Goal: Task Accomplishment & Management: Manage account settings

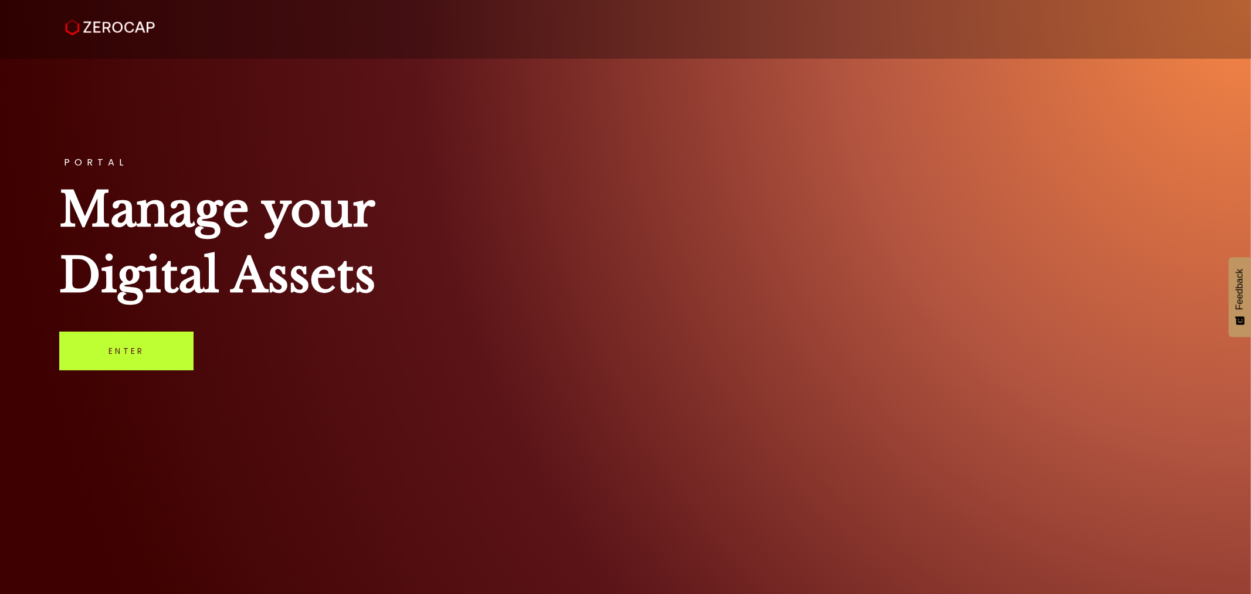
click at [136, 351] on link "Enter" at bounding box center [126, 350] width 134 height 39
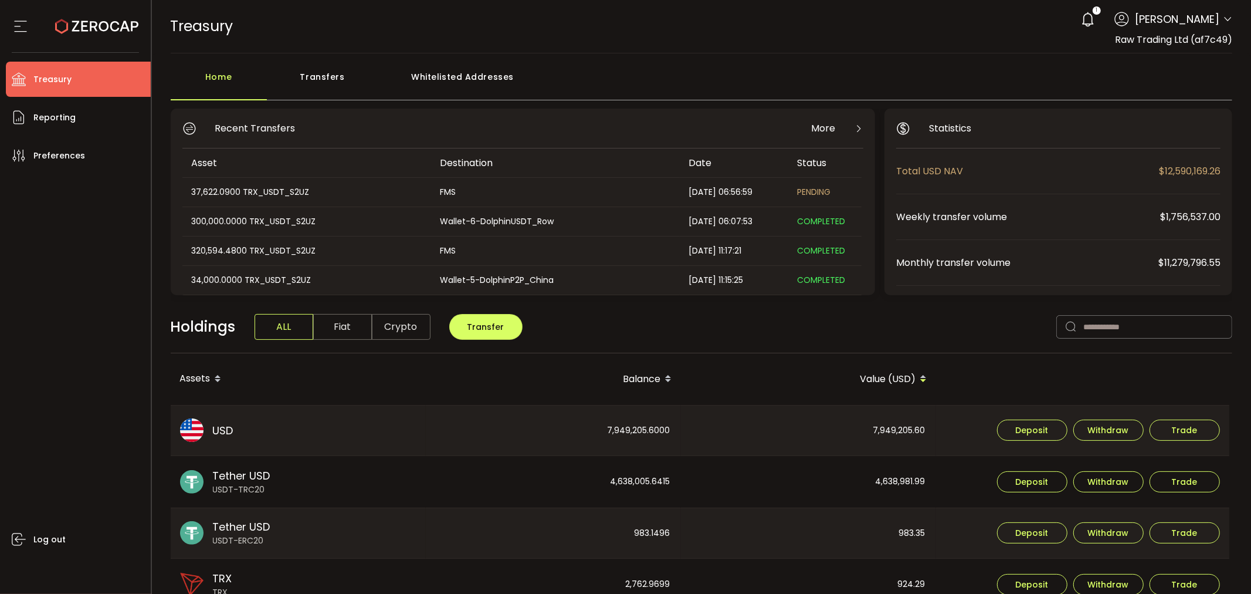
click at [1223, 20] on icon at bounding box center [1227, 19] width 9 height 9
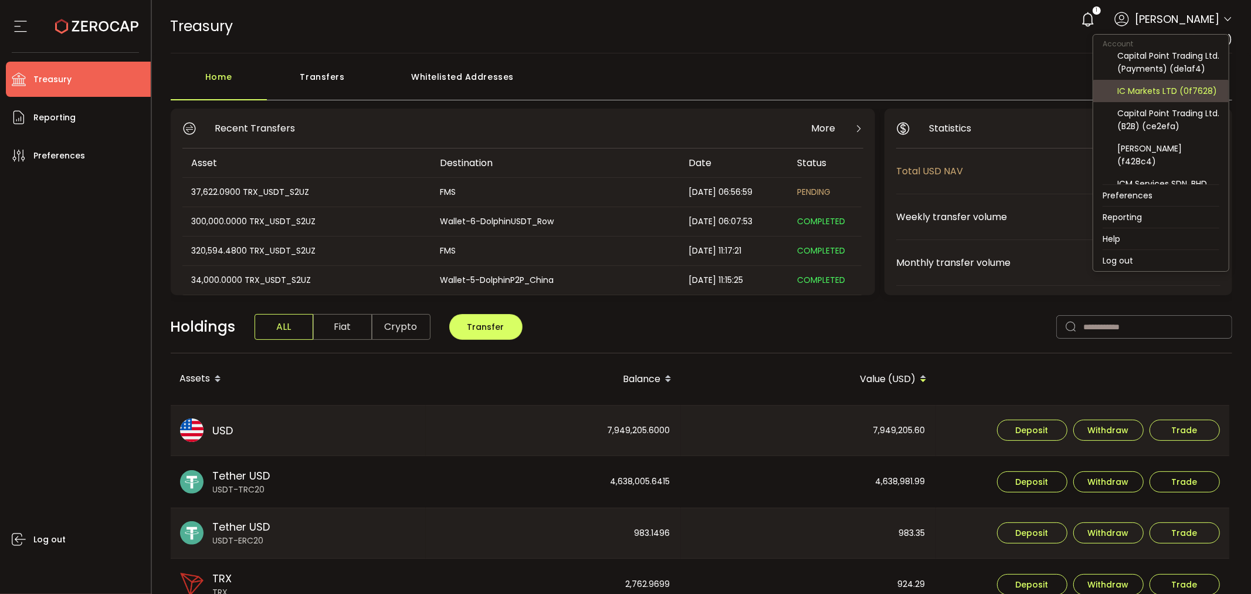
scroll to position [130, 0]
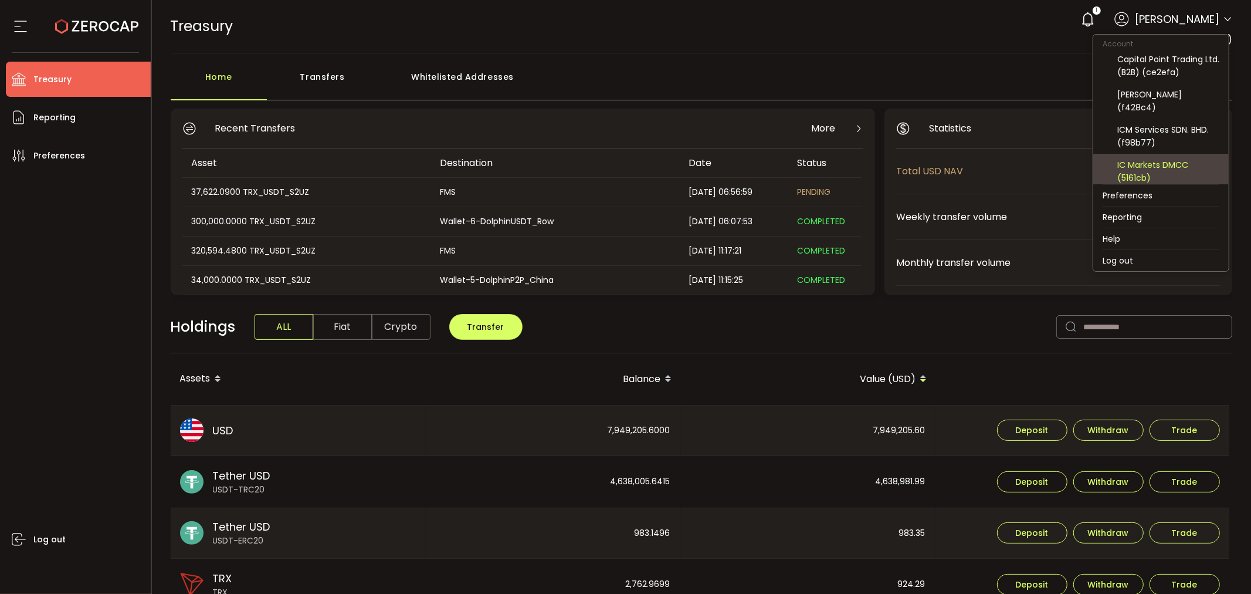
click at [1180, 168] on div "IC Markets DMCC (5161cb)" at bounding box center [1169, 171] width 102 height 26
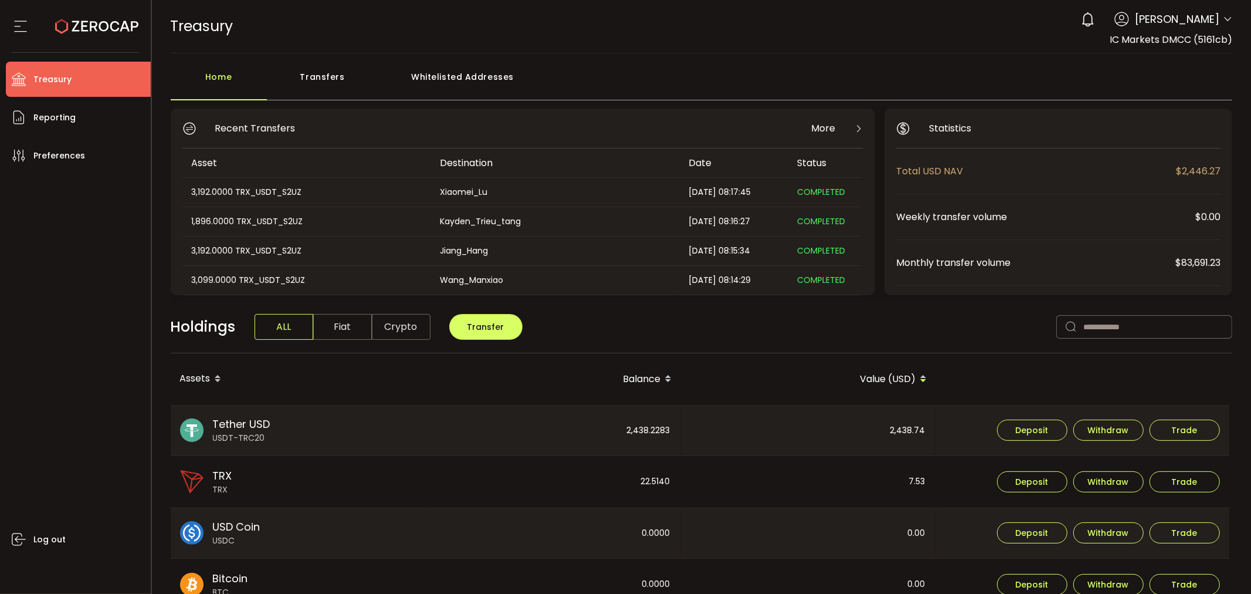
click at [1224, 19] on icon at bounding box center [1227, 19] width 9 height 9
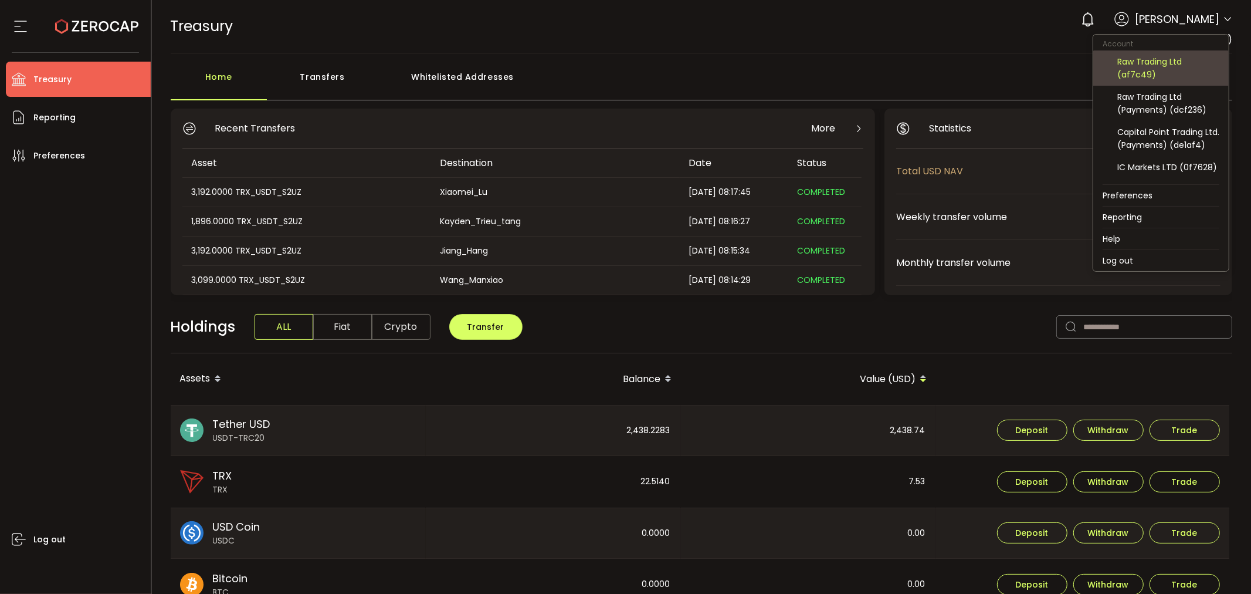
click at [1148, 69] on div "Raw Trading Ltd (af7c49)" at bounding box center [1169, 68] width 102 height 26
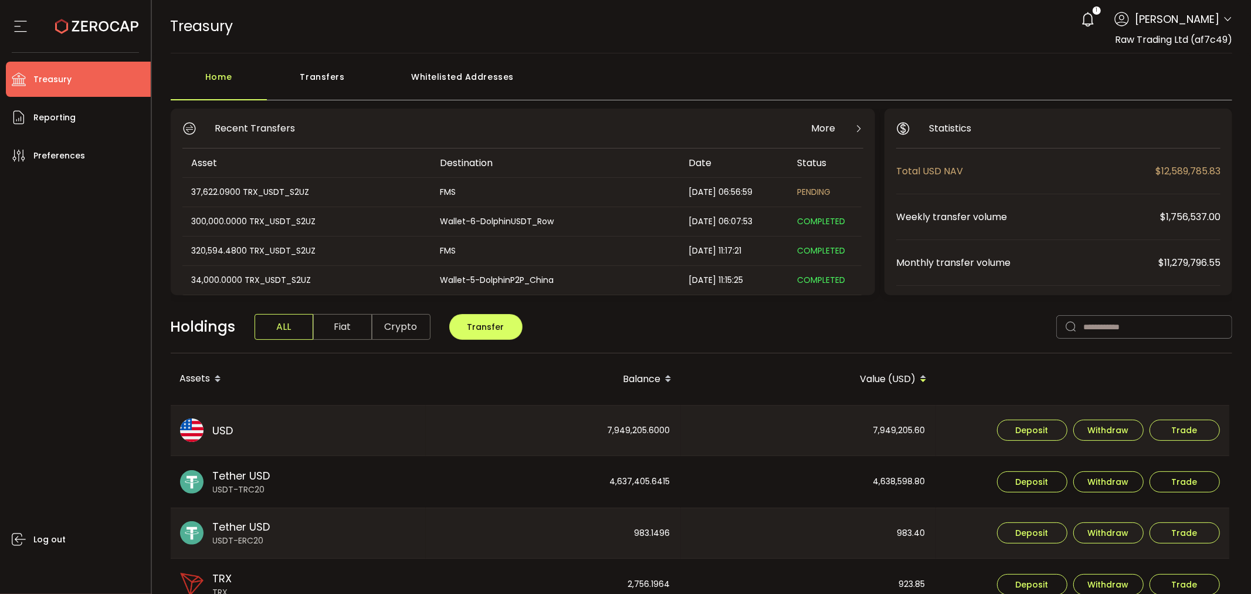
click at [330, 69] on div "Transfers" at bounding box center [322, 82] width 111 height 35
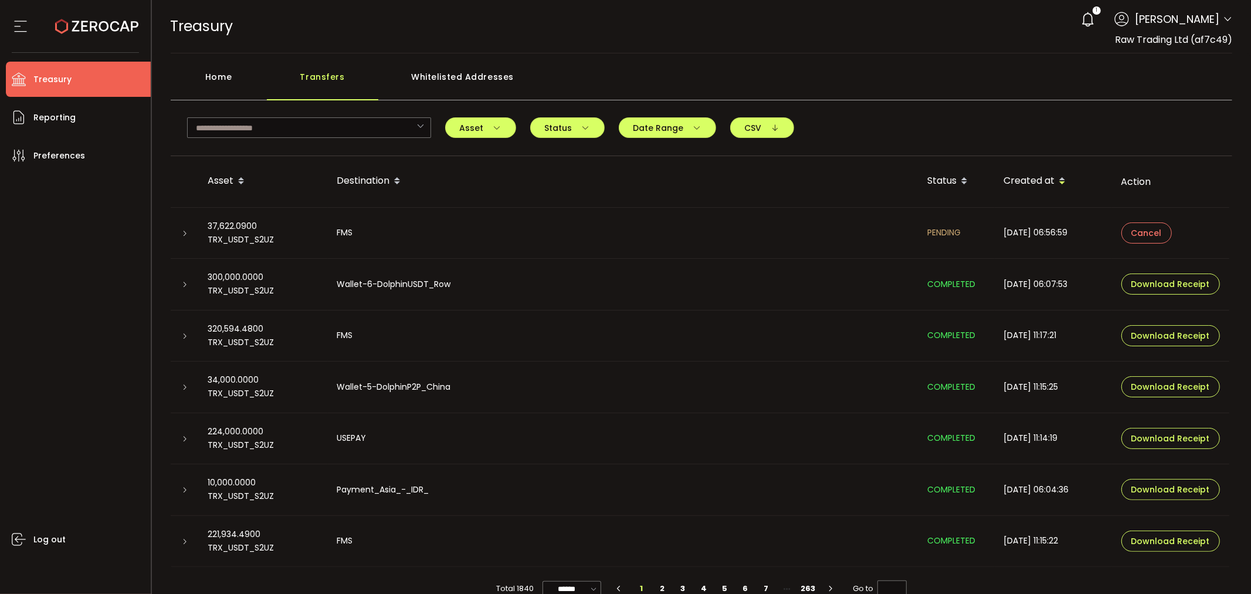
click at [184, 233] on icon at bounding box center [185, 233] width 7 height 7
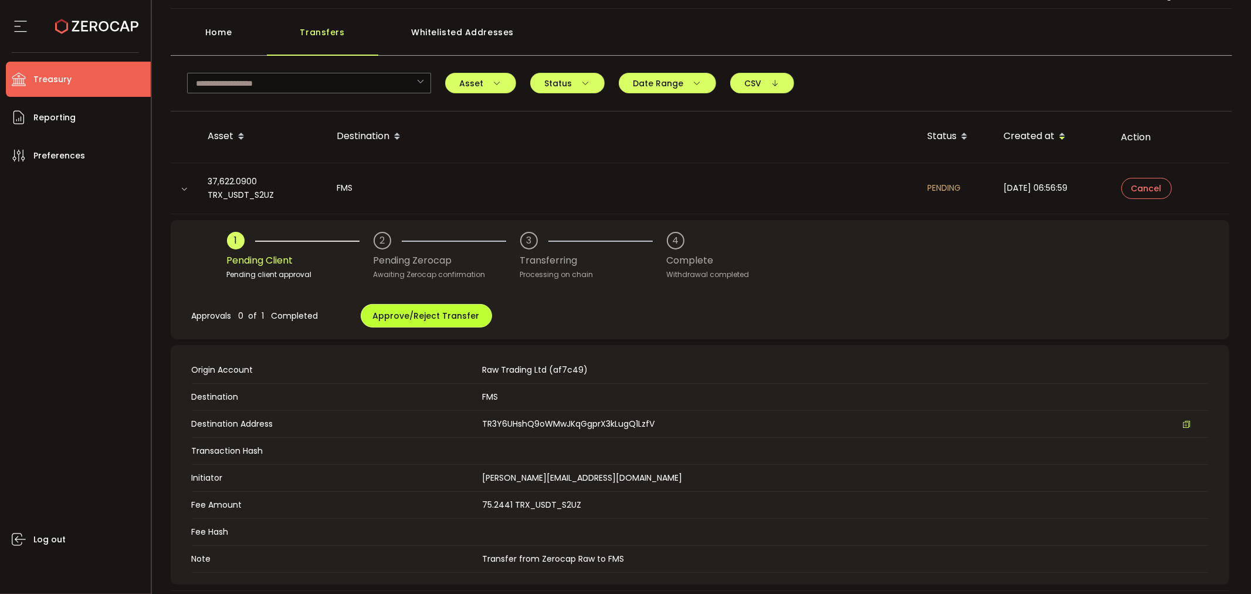
scroll to position [65, 0]
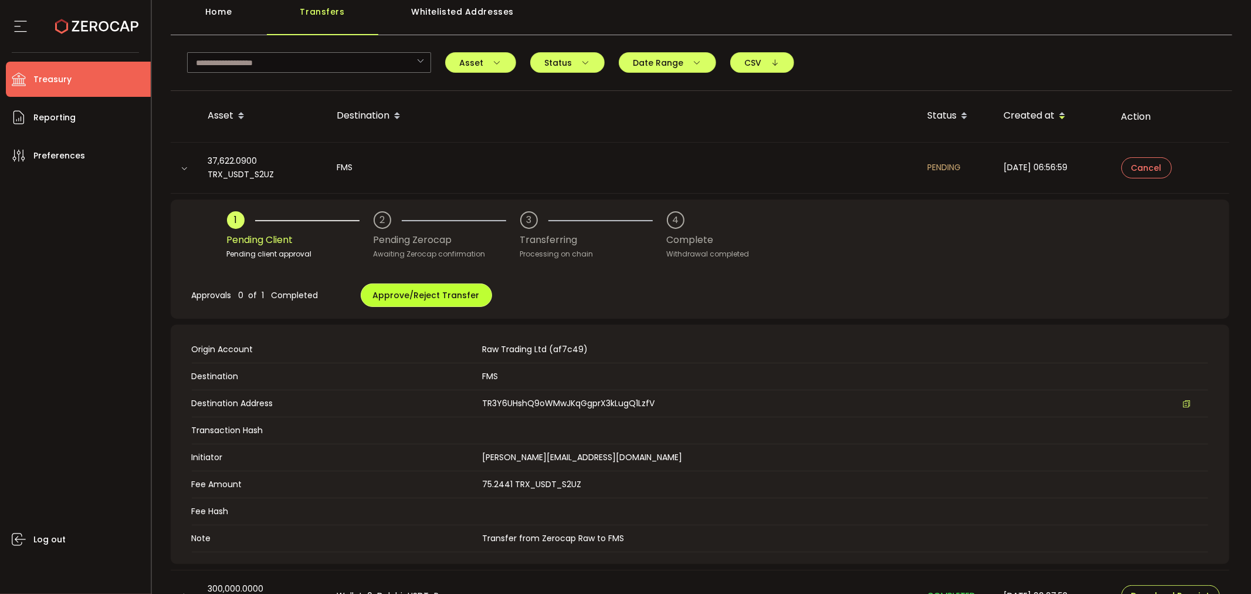
click at [422, 292] on span "Approve/Reject Transfer" at bounding box center [426, 295] width 107 height 12
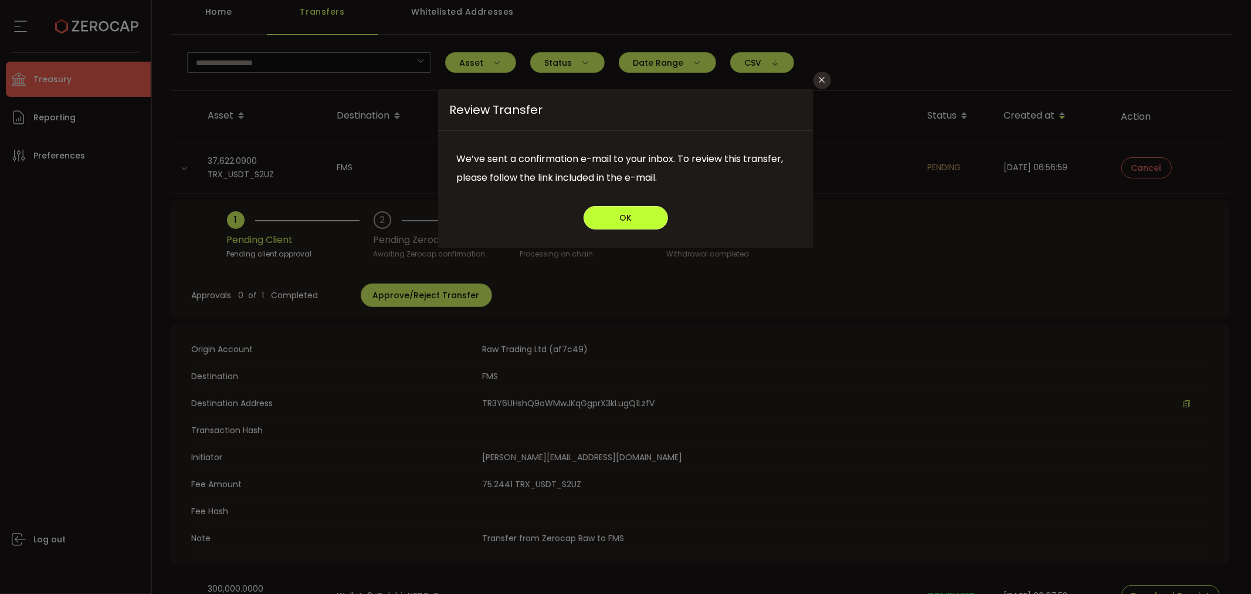
click at [640, 209] on button "OK" at bounding box center [626, 217] width 84 height 23
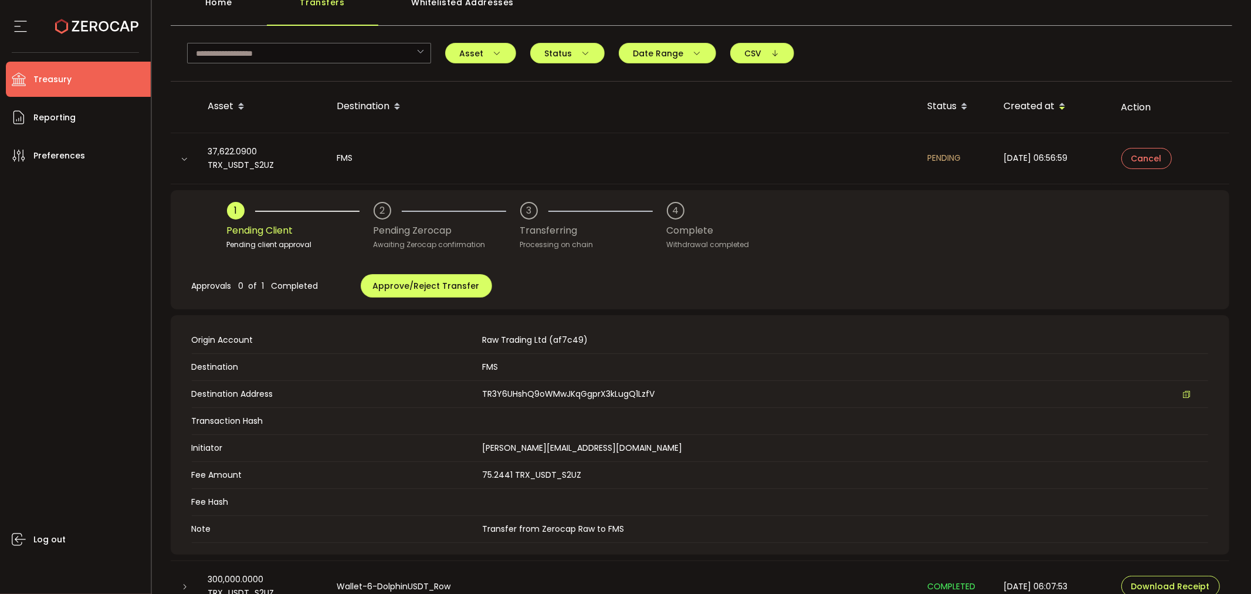
scroll to position [0, 0]
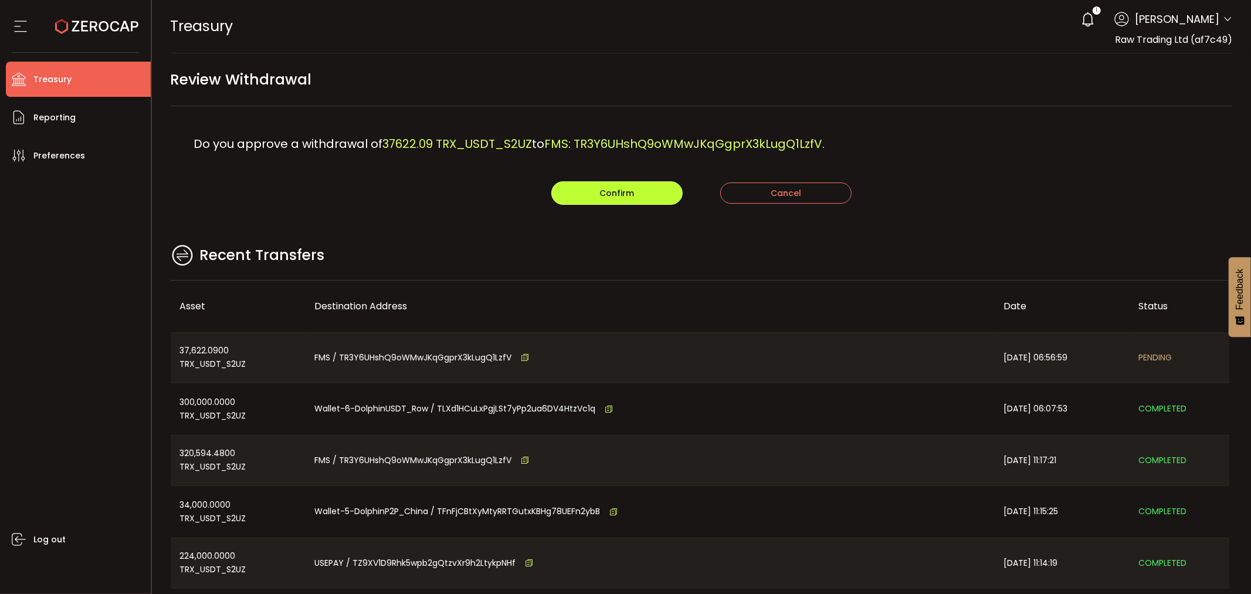
click at [622, 191] on span "Confirm" at bounding box center [617, 193] width 35 height 12
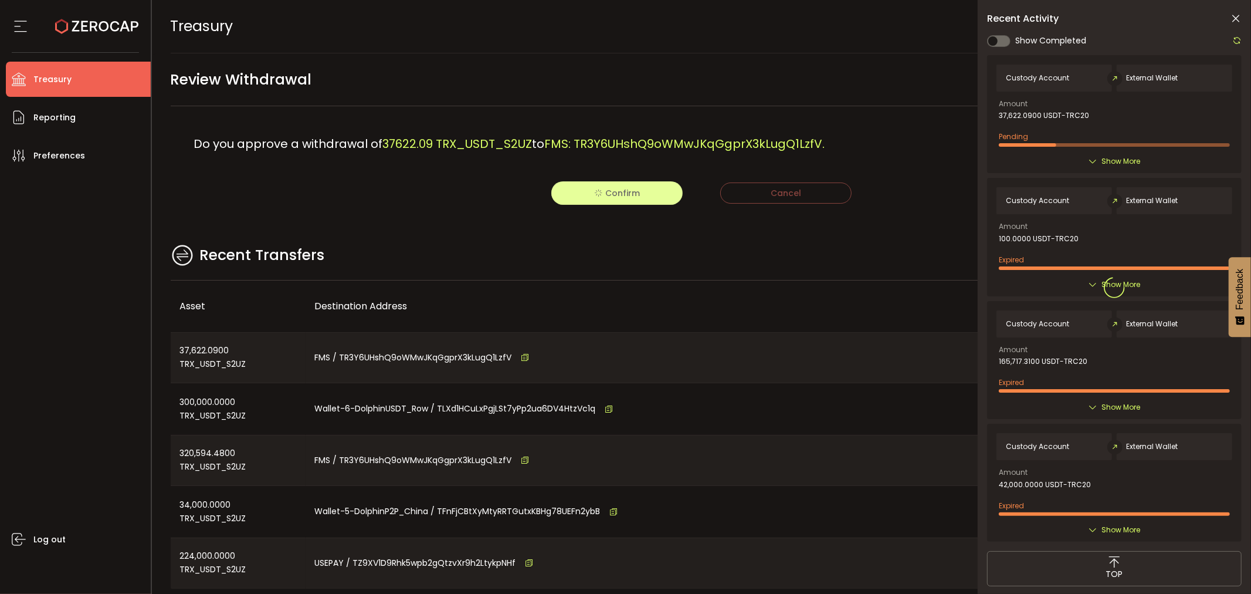
click at [1224, 21] on div "Recent Activity" at bounding box center [1114, 19] width 255 height 12
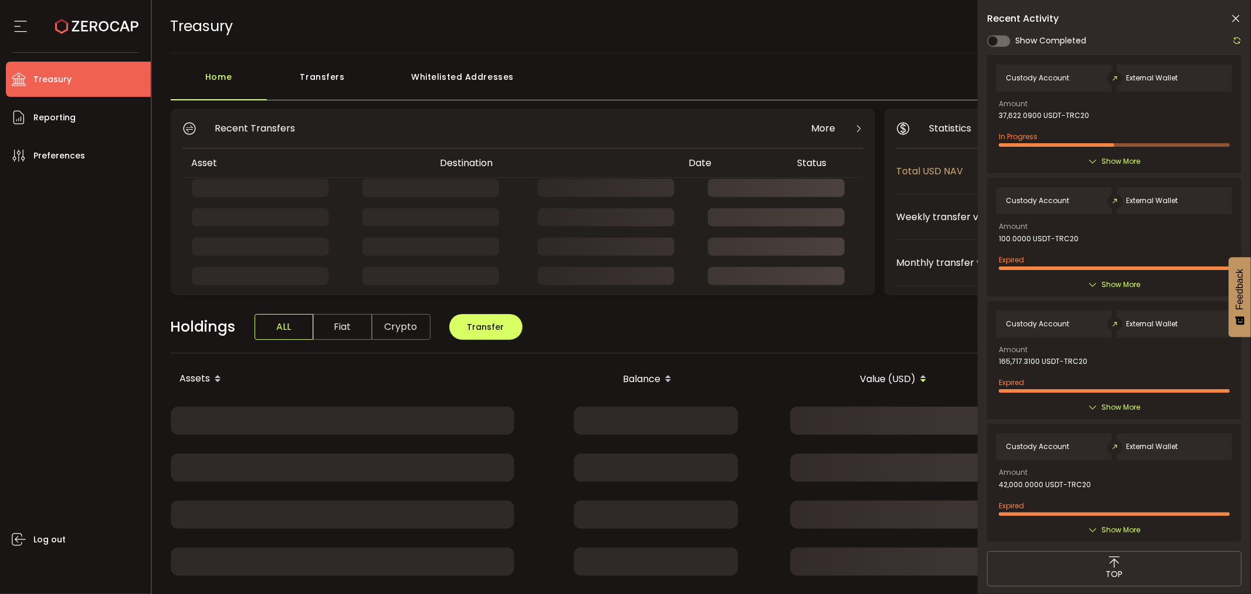
click at [1235, 14] on icon at bounding box center [1236, 19] width 12 height 12
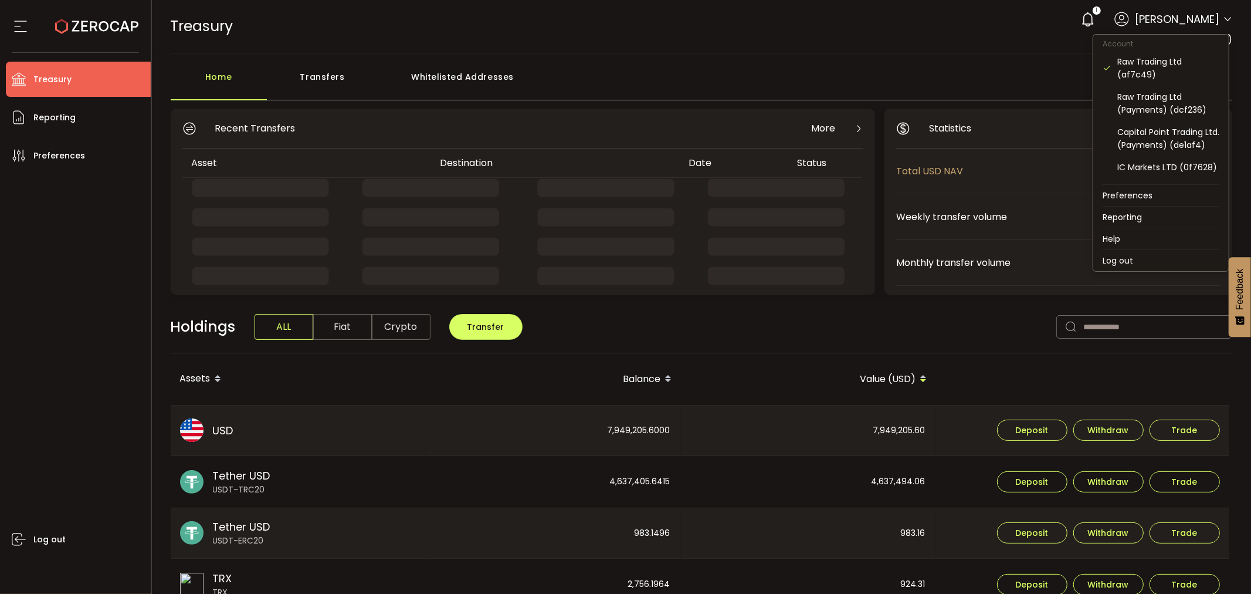
click at [1223, 21] on icon at bounding box center [1227, 19] width 9 height 9
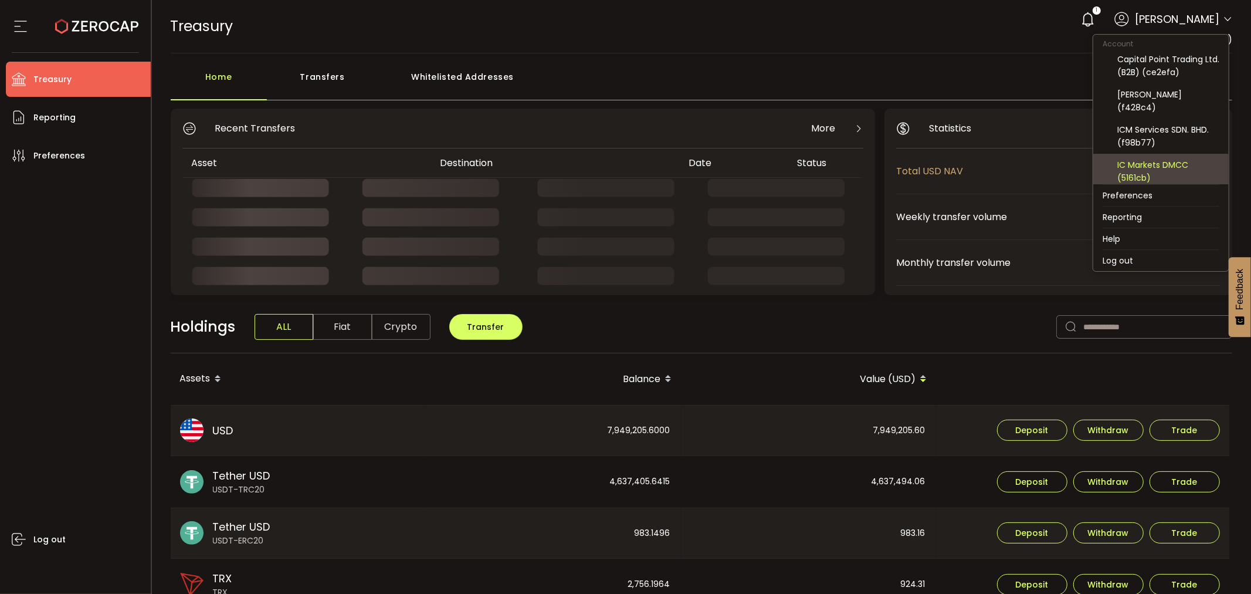
click at [1160, 157] on div "IC Markets DMCC (5161cb)" at bounding box center [1161, 171] width 117 height 35
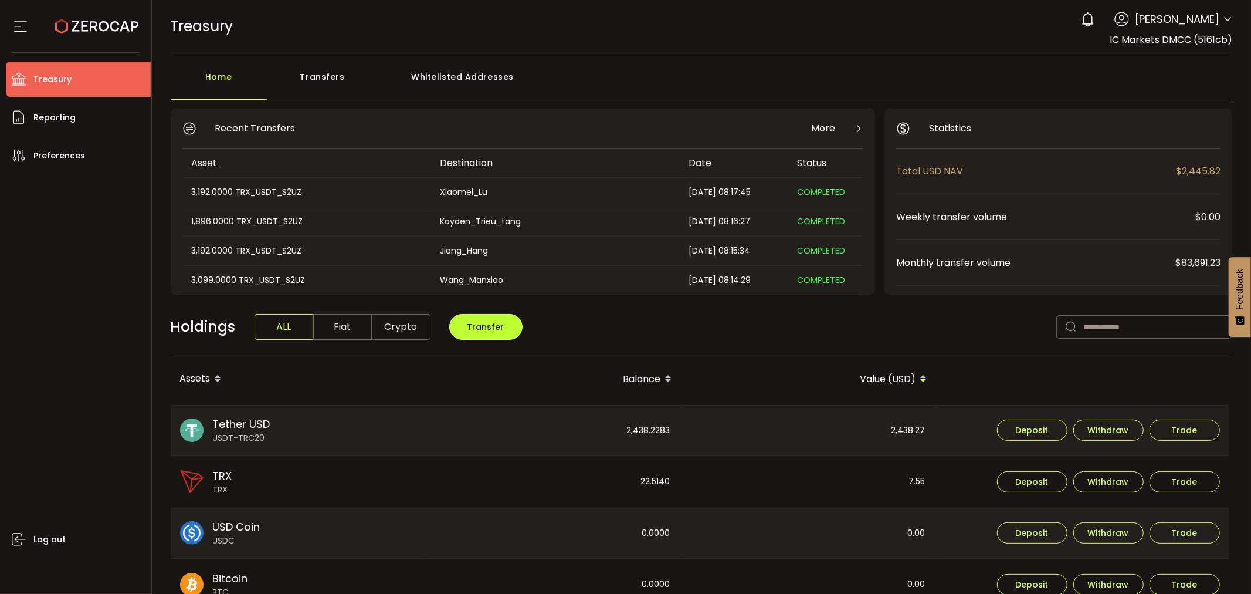
click at [496, 319] on button "Transfer" at bounding box center [485, 327] width 73 height 26
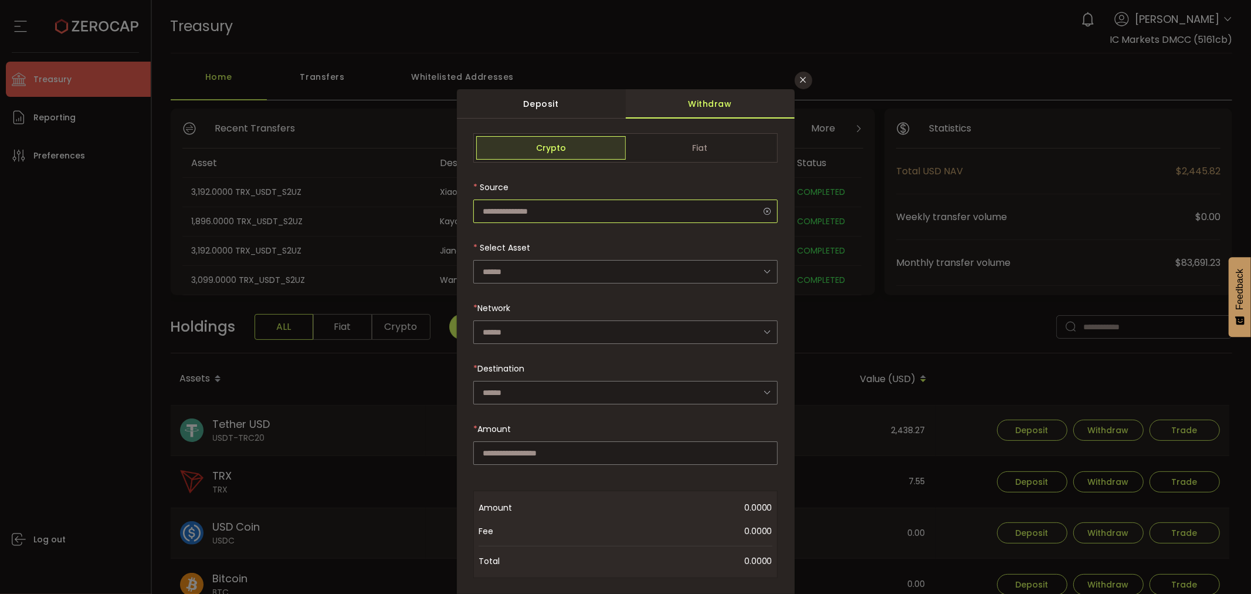
click at [521, 206] on input "dialog" at bounding box center [625, 210] width 304 height 23
type input "**********"
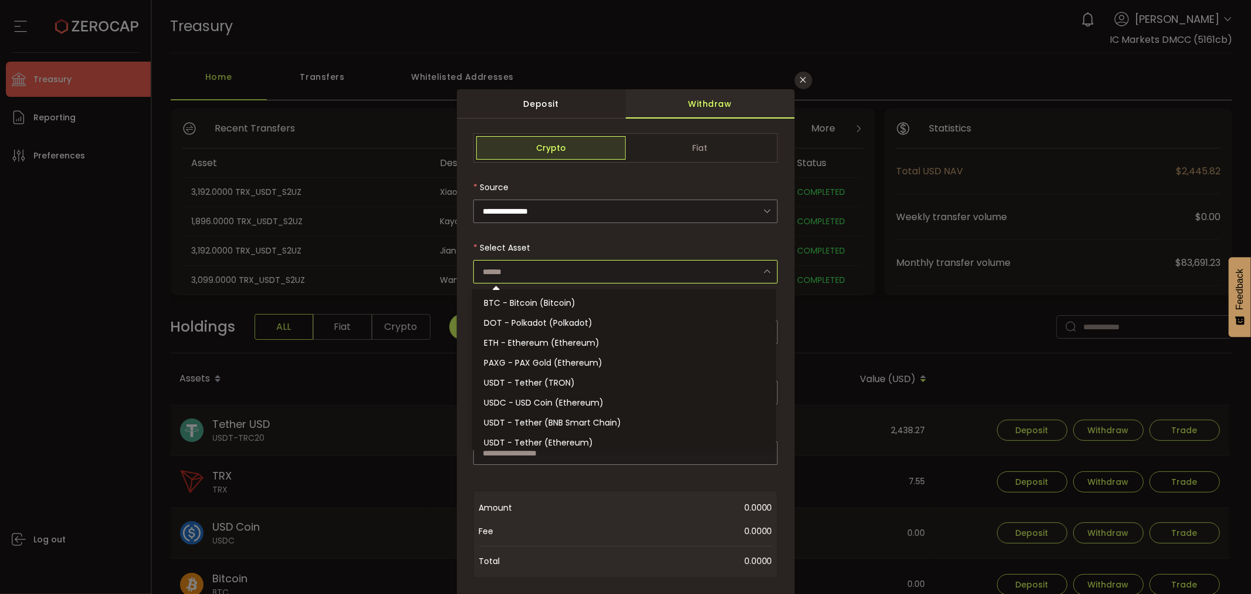
click at [507, 268] on input "dialog" at bounding box center [625, 271] width 304 height 23
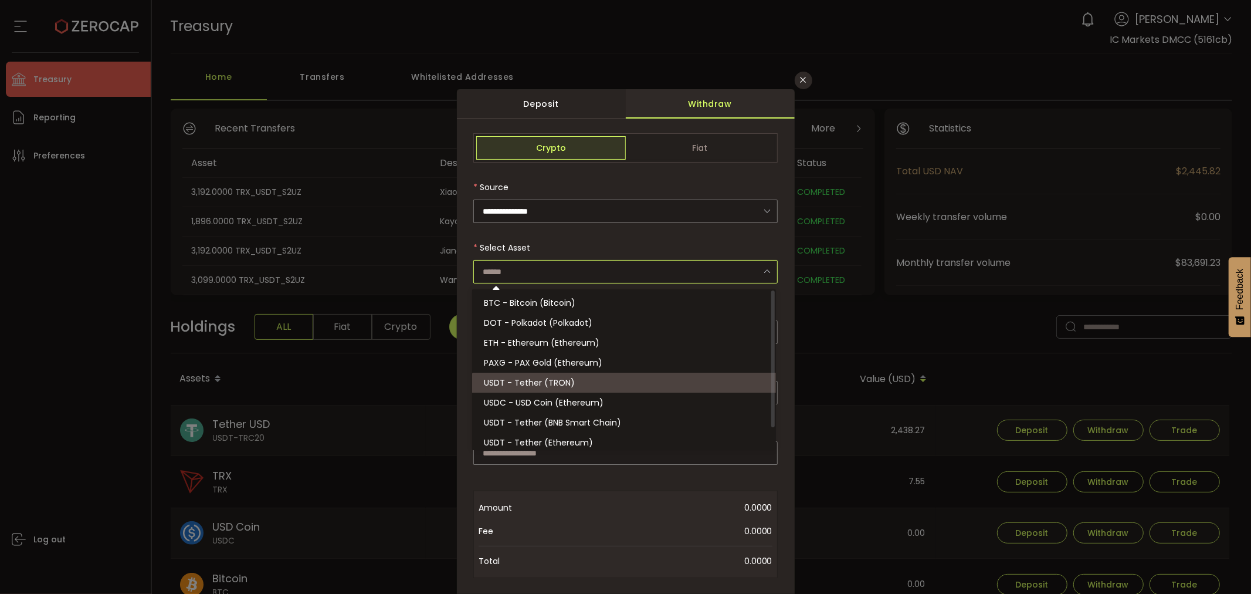
click at [573, 382] on li "USDT - Tether (TRON)" at bounding box center [625, 383] width 307 height 20
type input "**********"
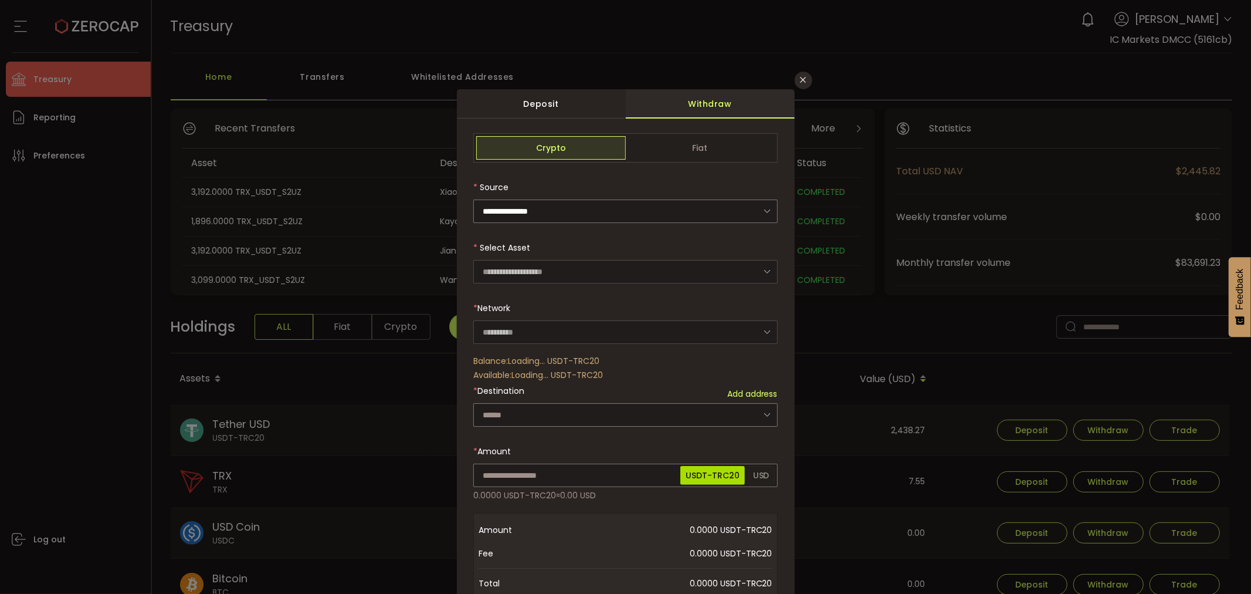
type input "****"
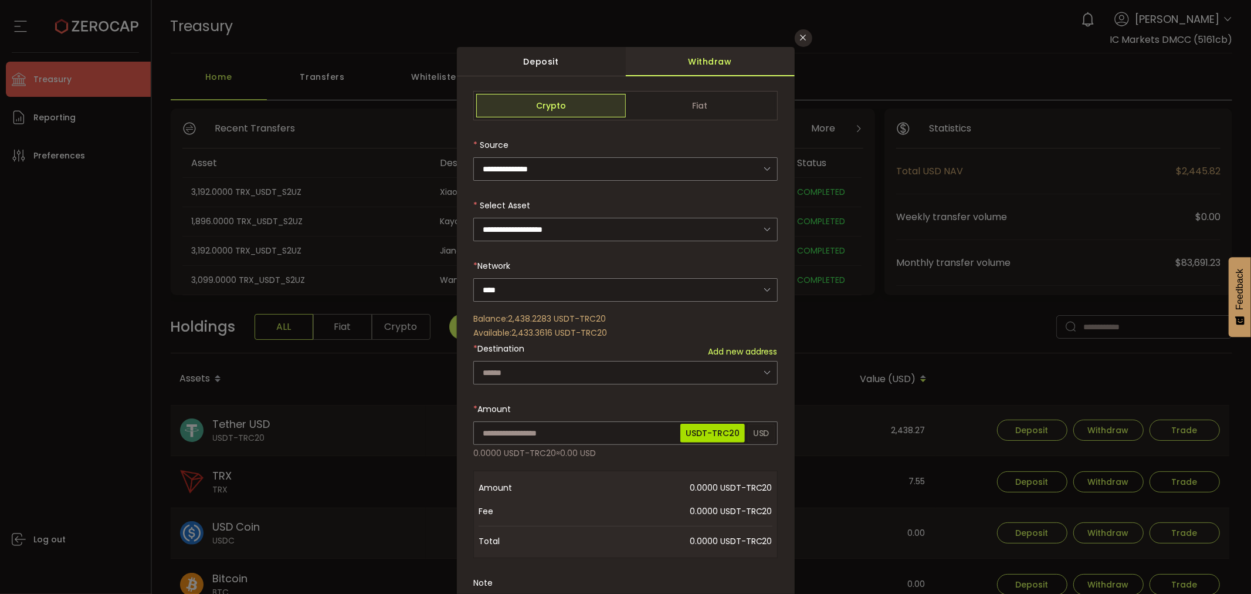
scroll to position [65, 0]
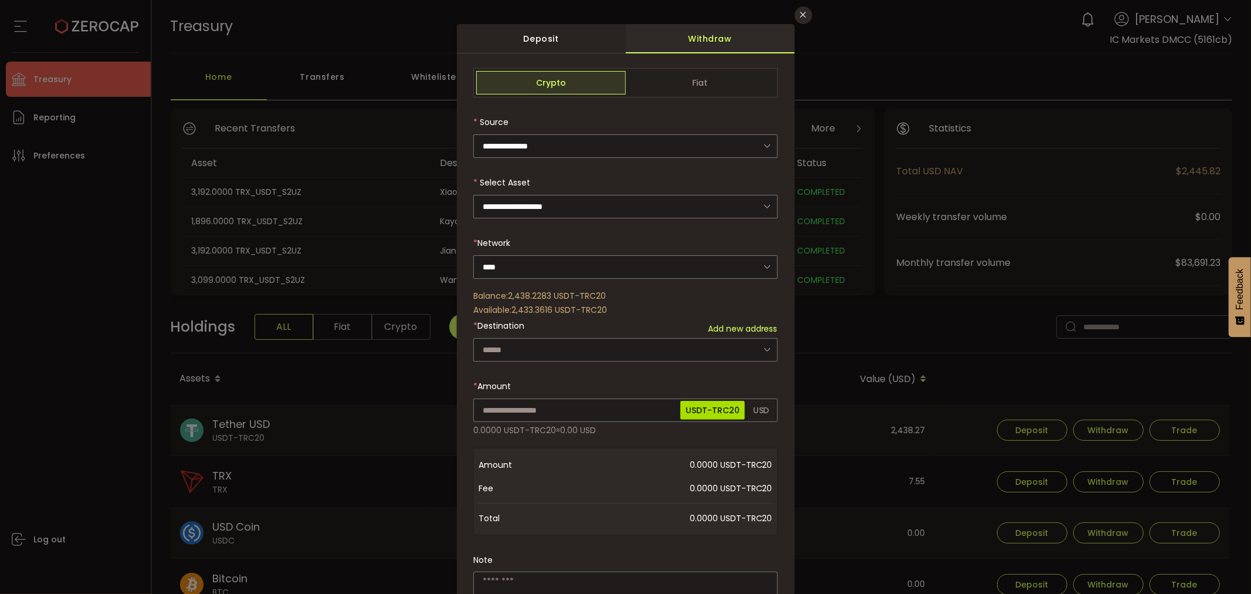
click at [714, 326] on span "Add new address" at bounding box center [743, 329] width 70 height 12
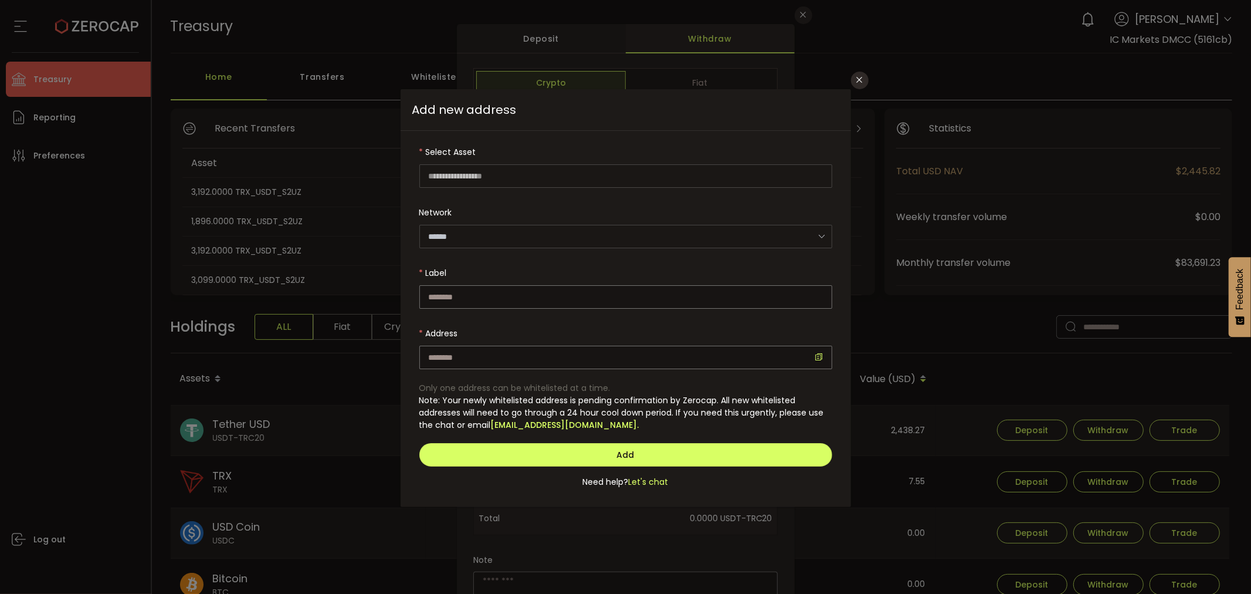
type input "**********"
type input "****"
click at [495, 356] on input "dialog" at bounding box center [625, 357] width 413 height 23
paste input "**********"
type input "**********"
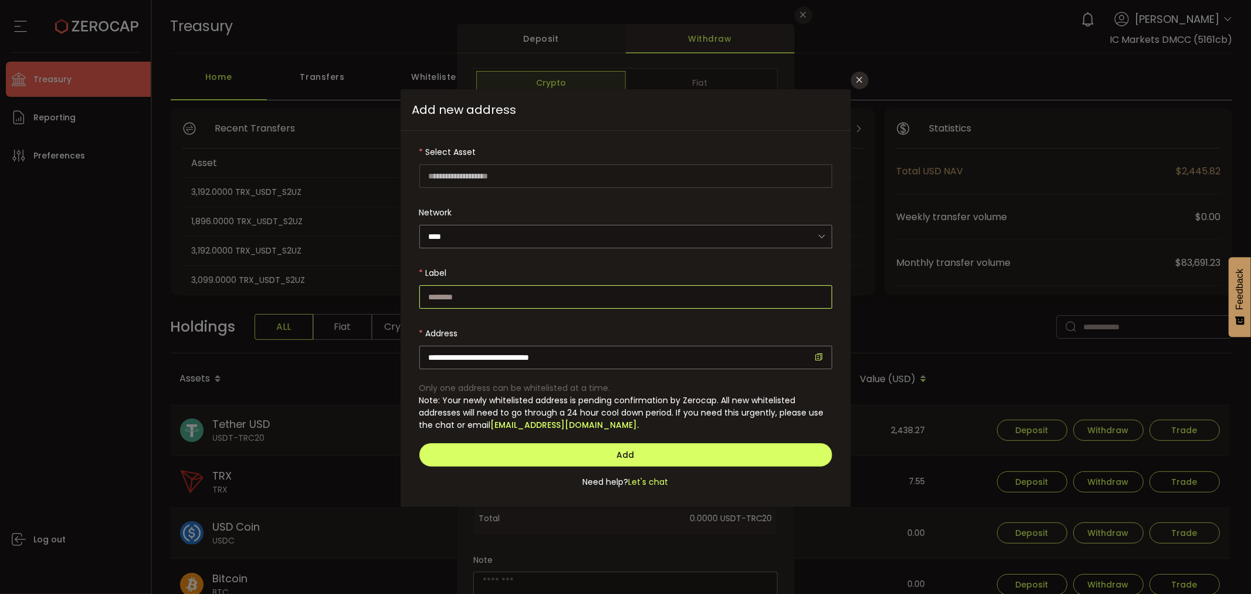
click at [477, 289] on input "dialog" at bounding box center [625, 296] width 413 height 23
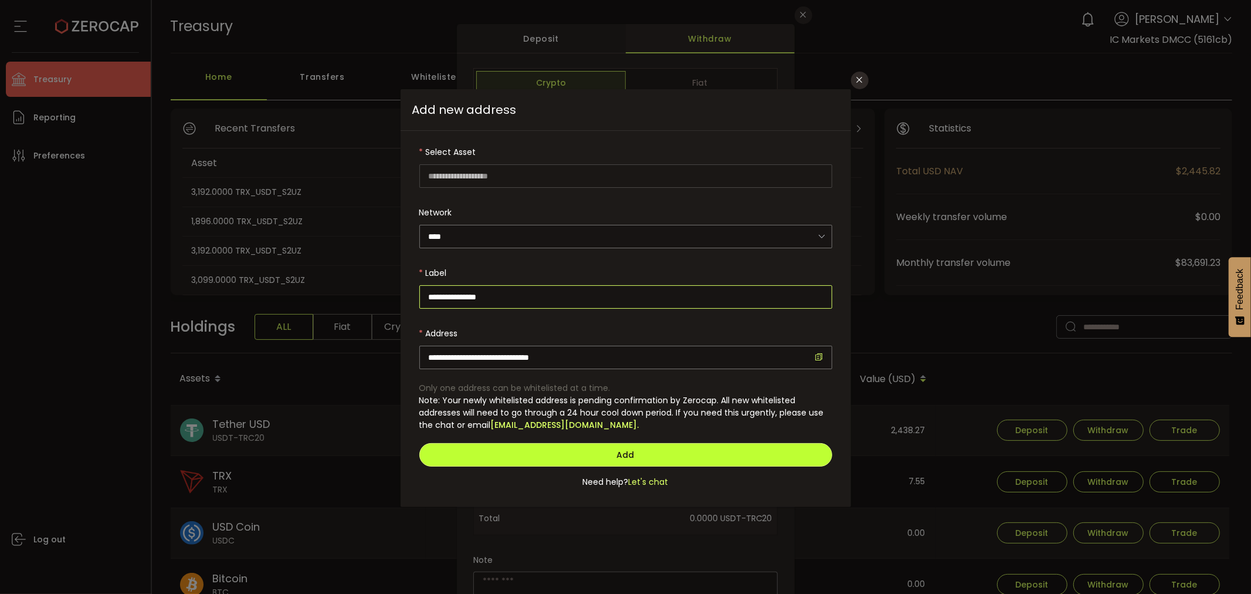
type input "**********"
click at [634, 449] on span "Add" at bounding box center [626, 455] width 18 height 12
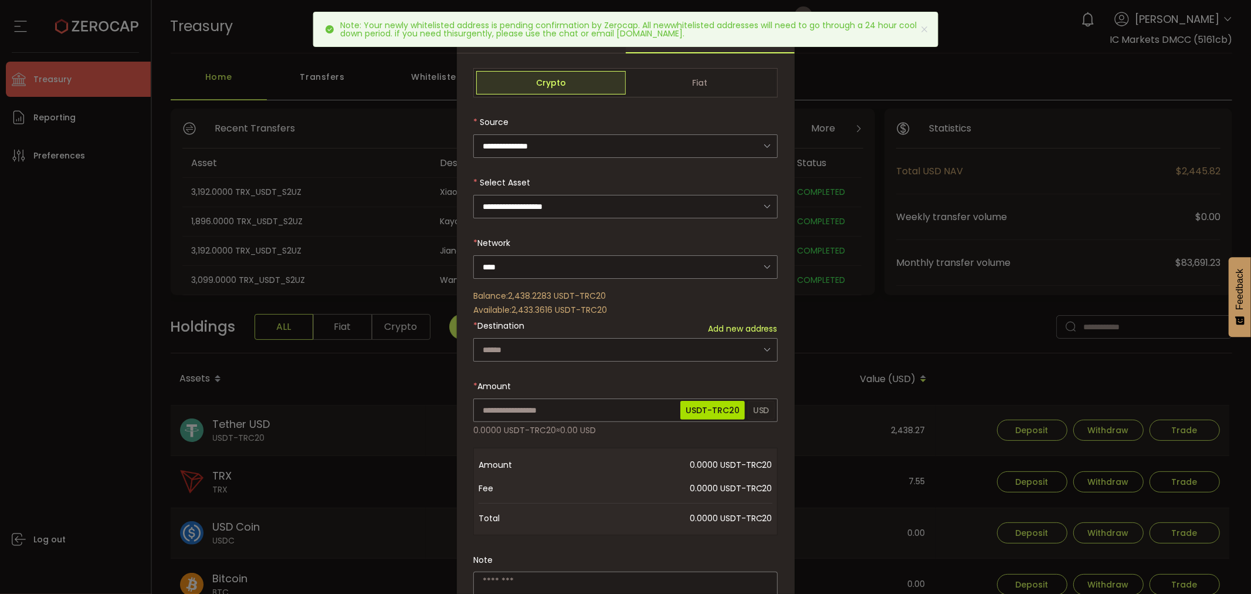
scroll to position [0, 0]
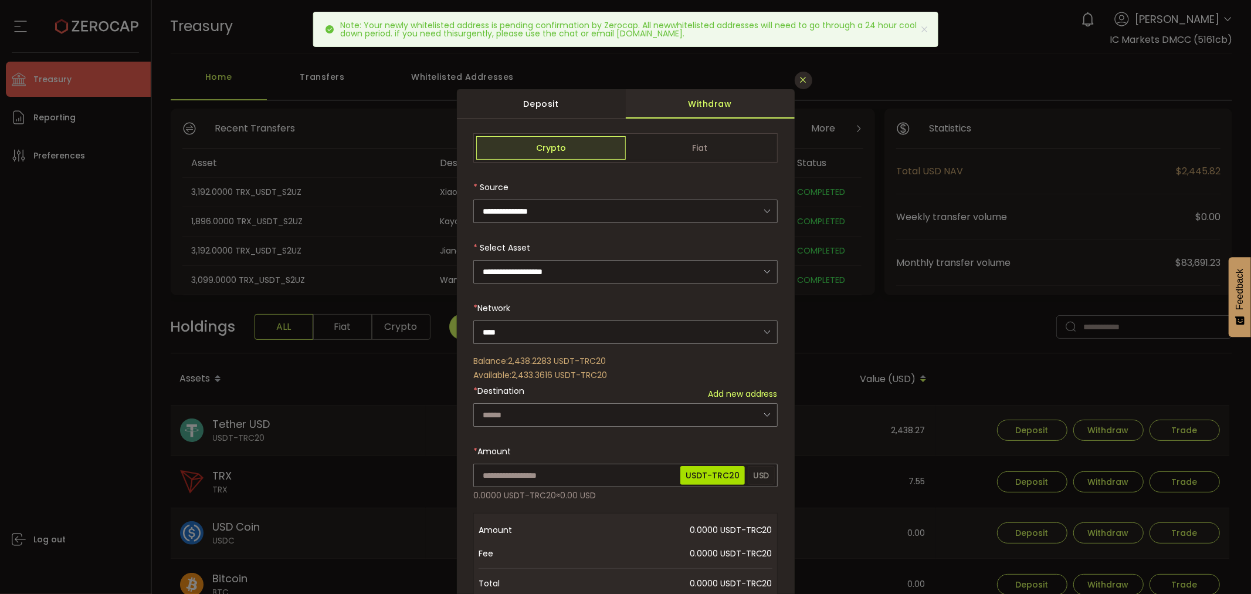
click at [802, 75] on icon "Close" at bounding box center [803, 79] width 9 height 9
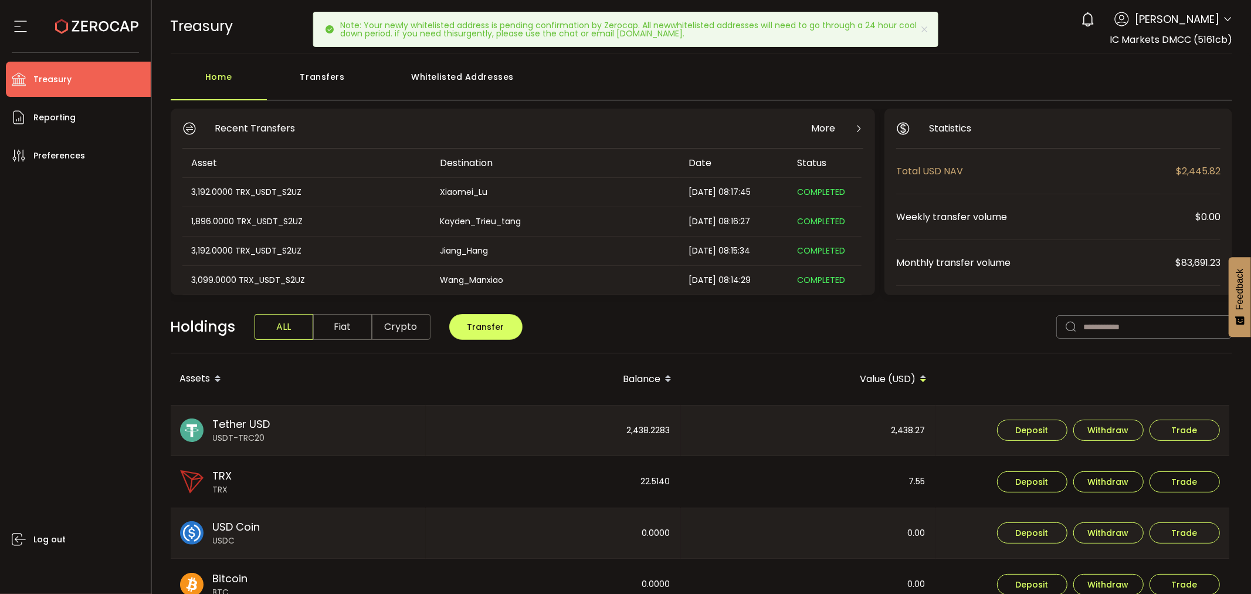
click at [438, 78] on div "Whitelisted Addresses" at bounding box center [462, 82] width 169 height 35
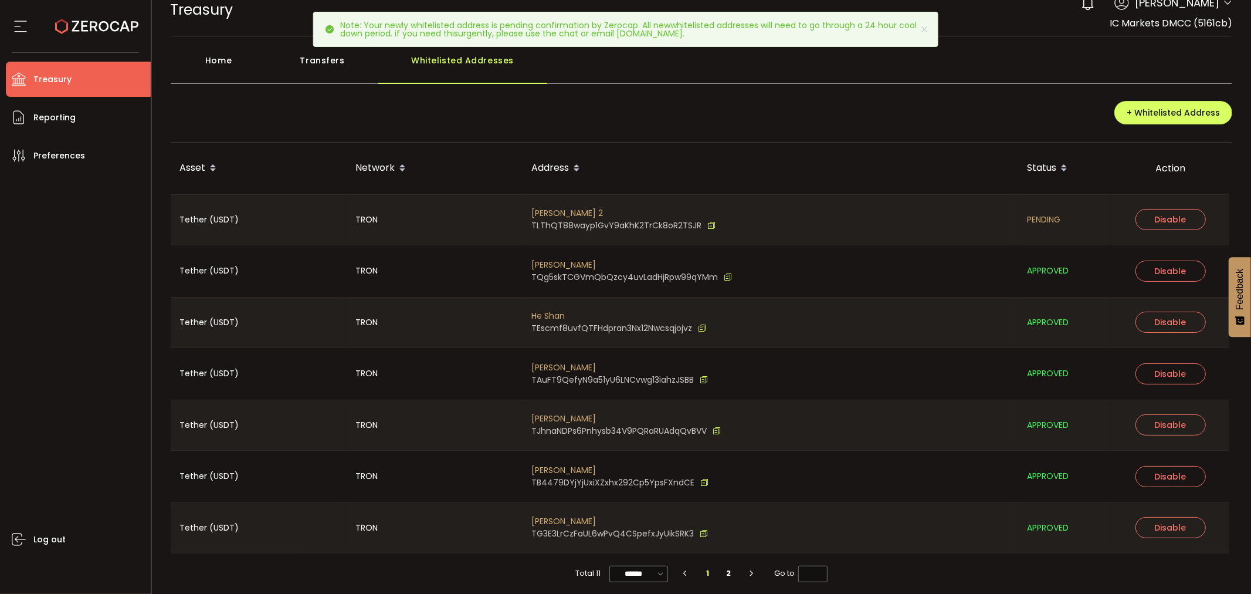
scroll to position [22, 0]
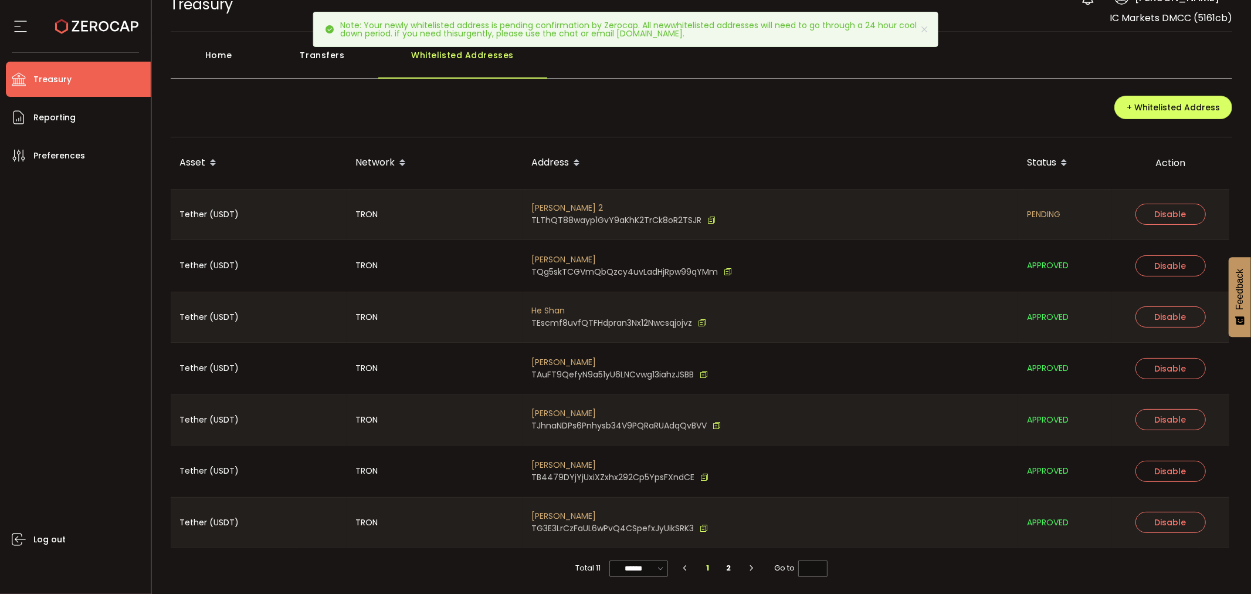
click at [749, 566] on icon "button" at bounding box center [751, 567] width 11 height 7
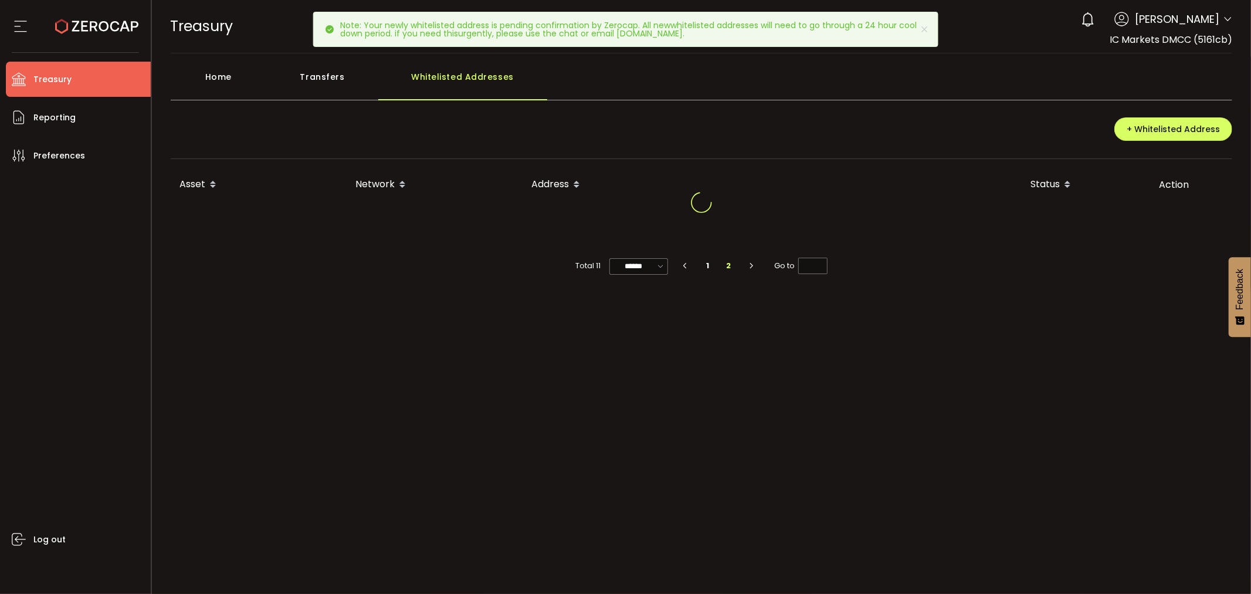
scroll to position [0, 0]
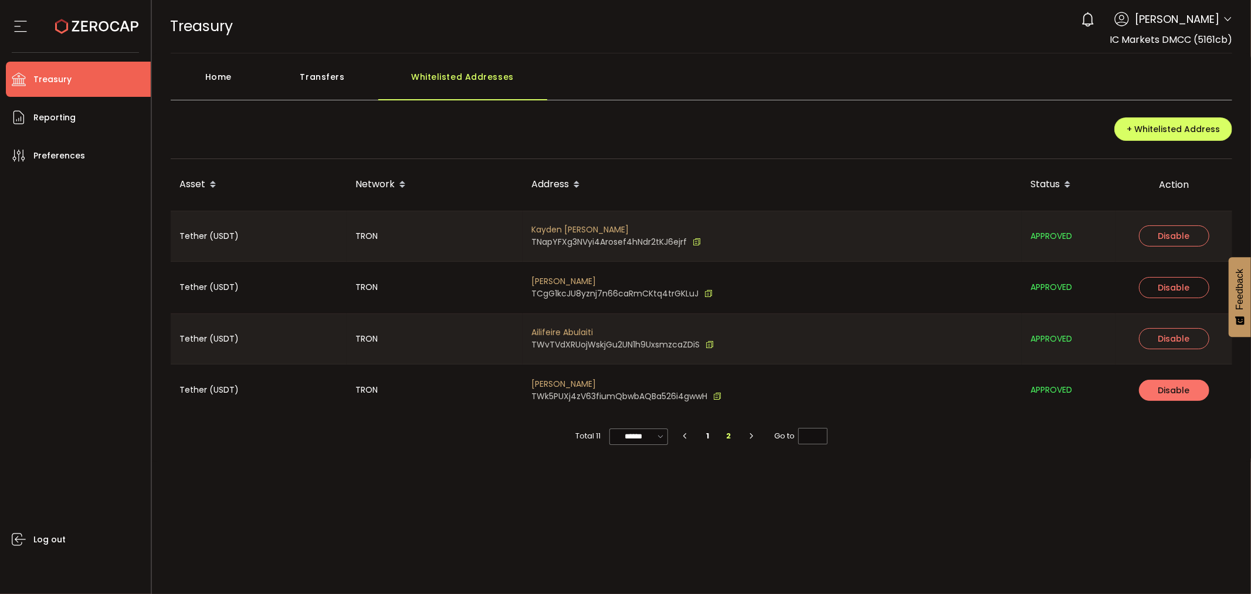
click at [1163, 390] on span "Disable" at bounding box center [1175, 390] width 32 height 12
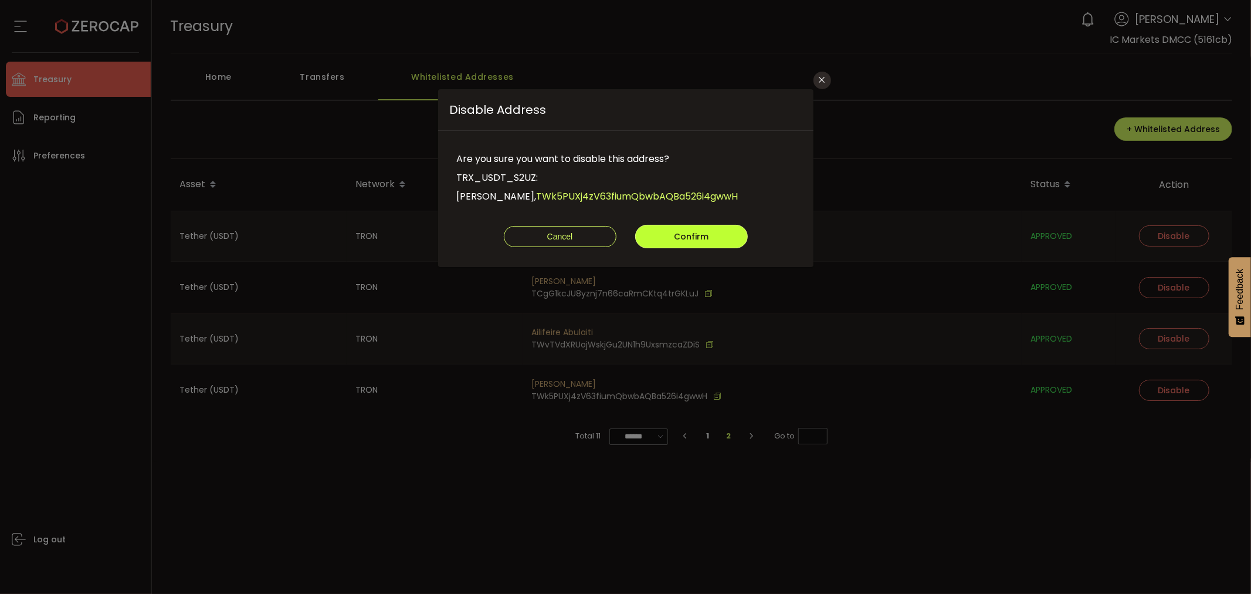
click at [708, 236] on button "Confirm" at bounding box center [691, 236] width 113 height 23
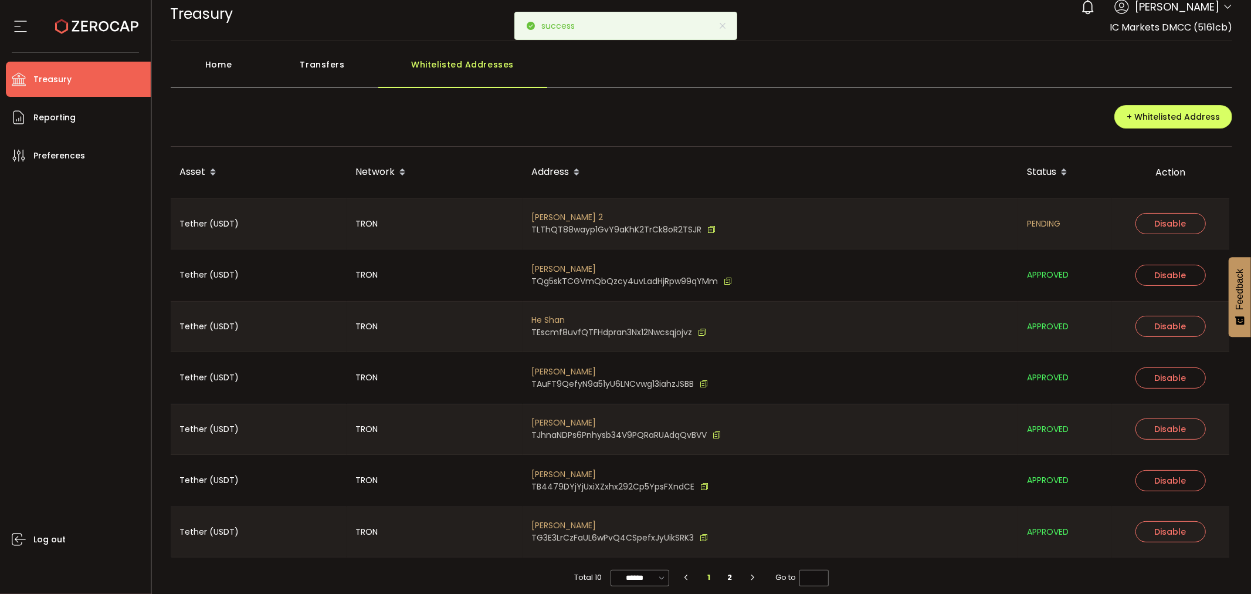
scroll to position [22, 0]
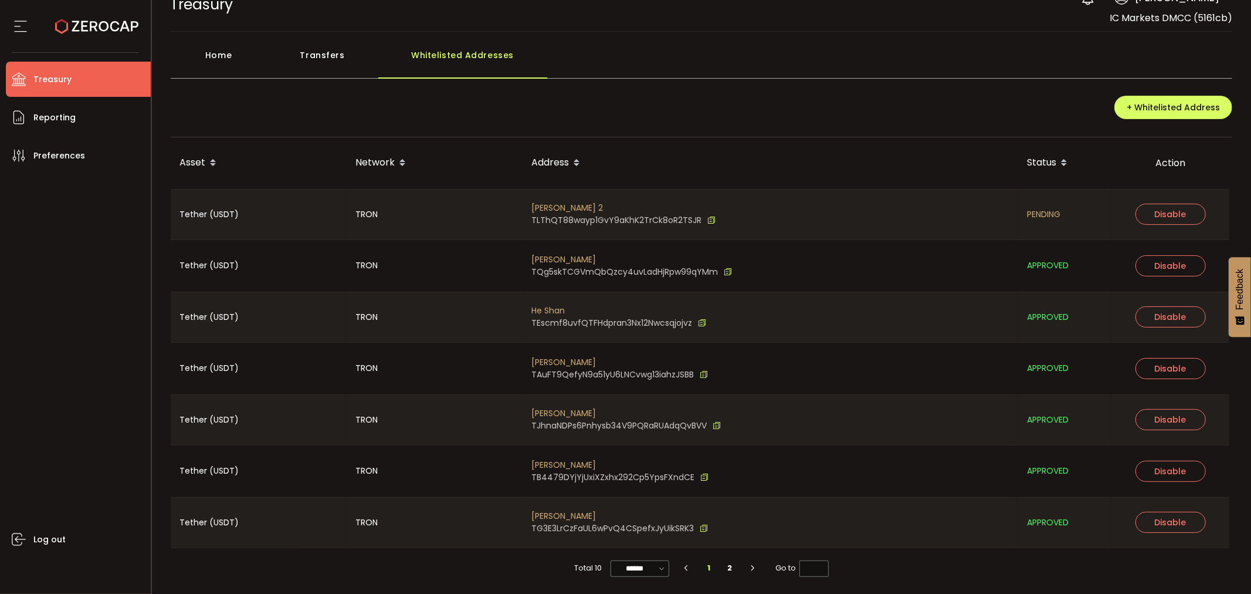
click at [749, 565] on icon "button" at bounding box center [752, 567] width 11 height 7
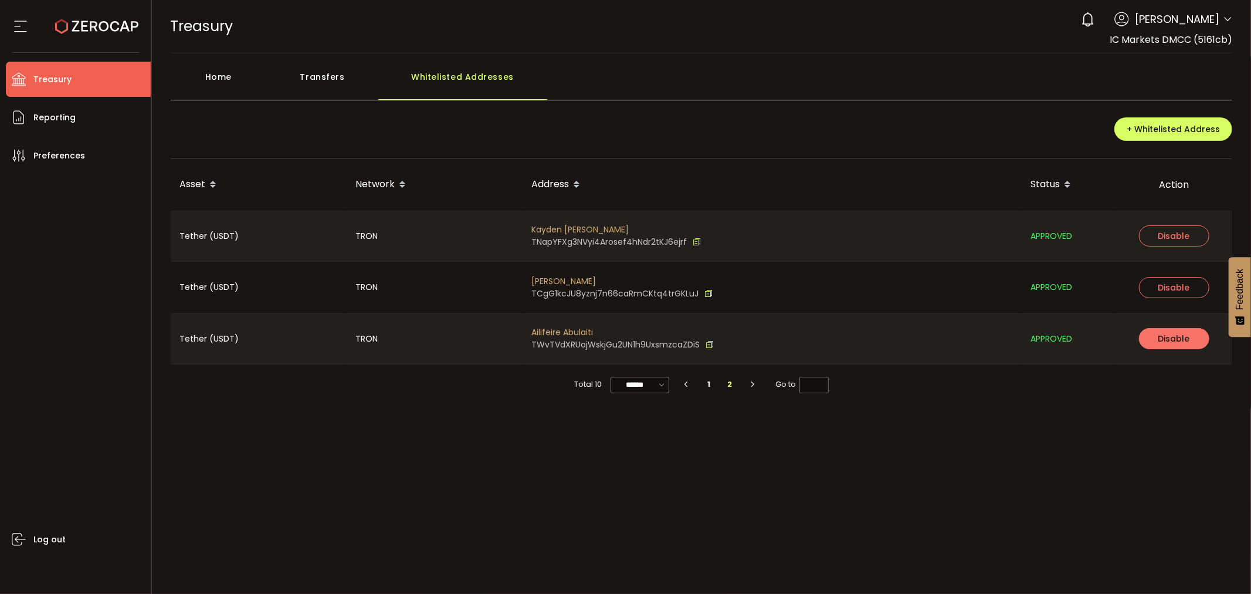
click at [1159, 337] on span "Disable" at bounding box center [1175, 339] width 32 height 12
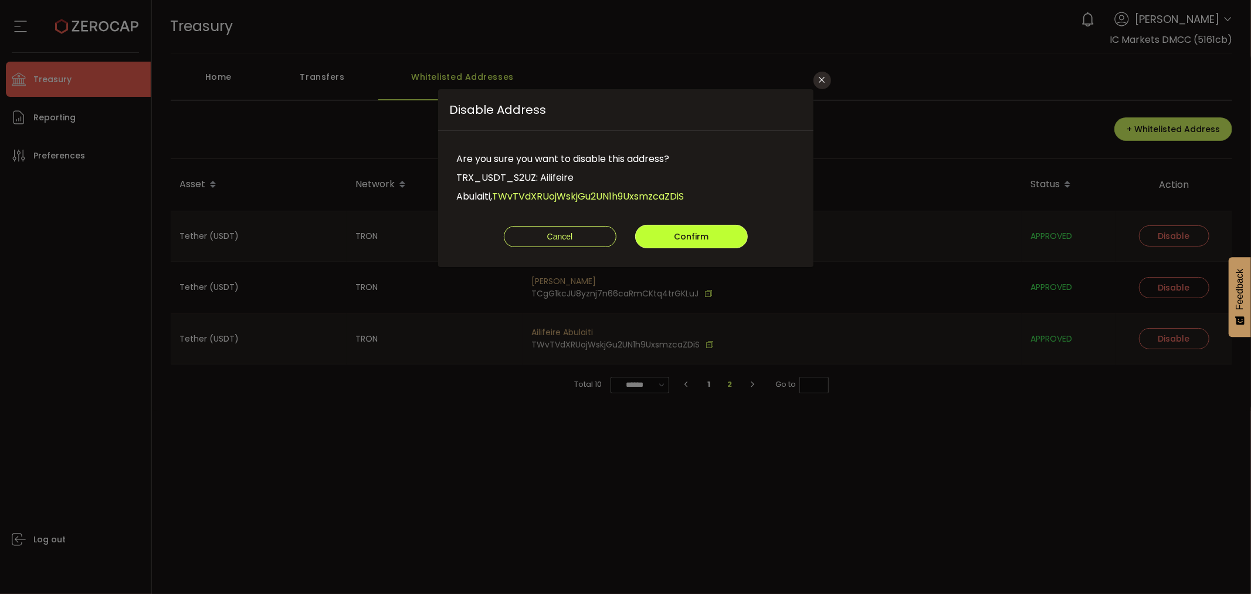
click at [678, 235] on span "Confirm" at bounding box center [691, 237] width 35 height 12
type input "*"
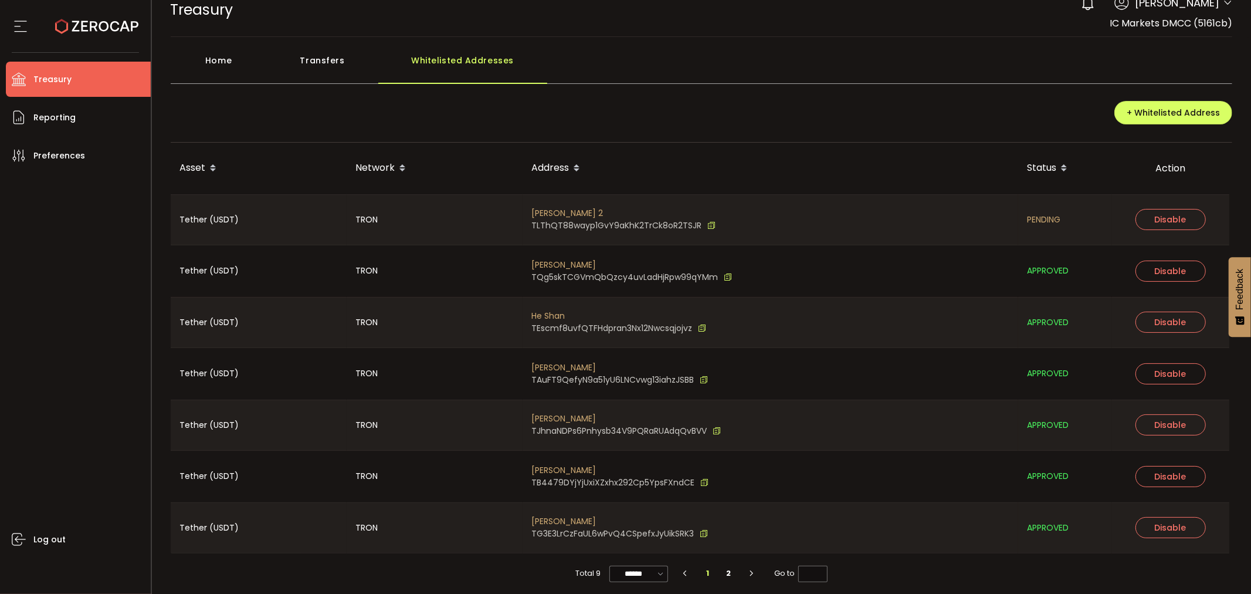
scroll to position [22, 0]
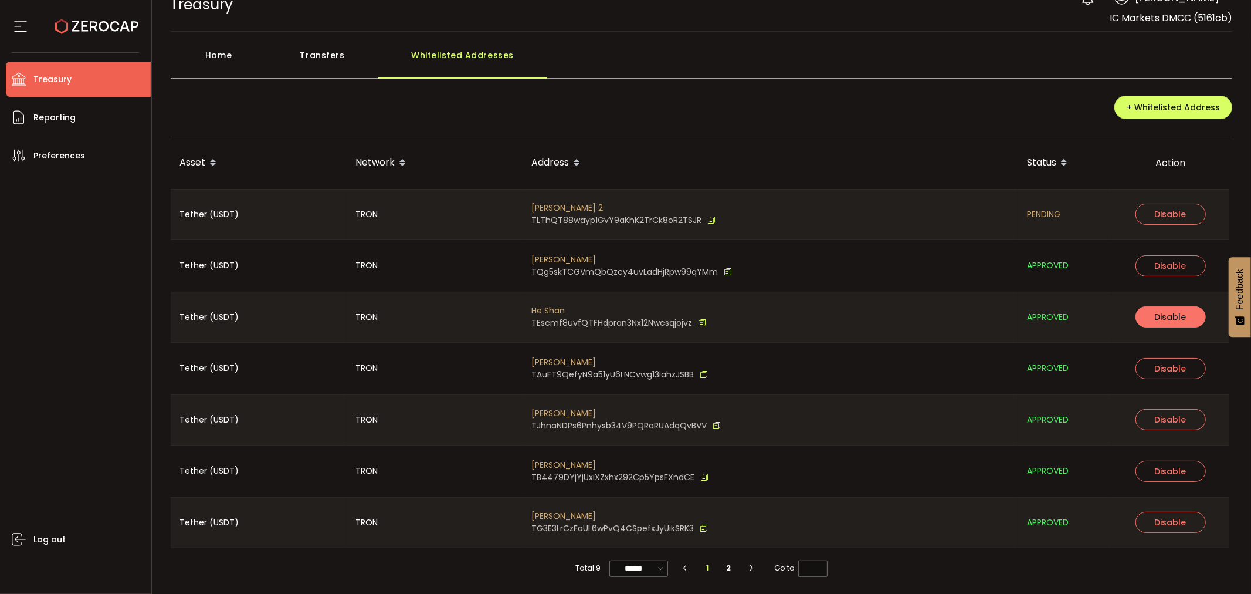
click at [1162, 321] on button "Disable" at bounding box center [1171, 316] width 70 height 21
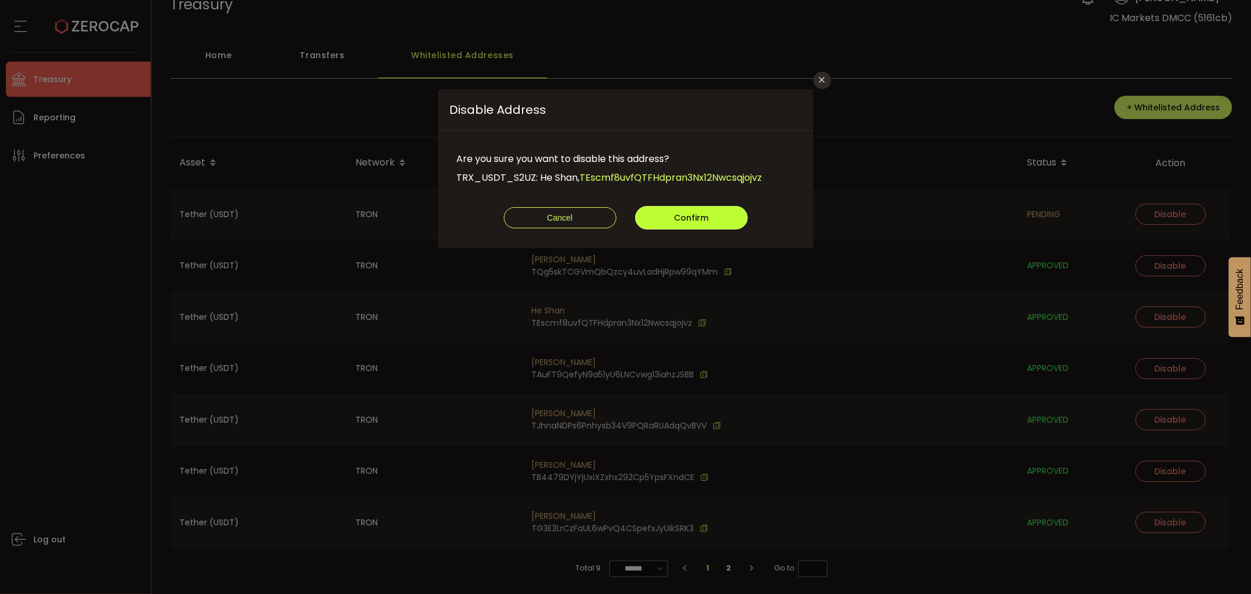
click at [700, 214] on span "Confirm" at bounding box center [691, 218] width 35 height 12
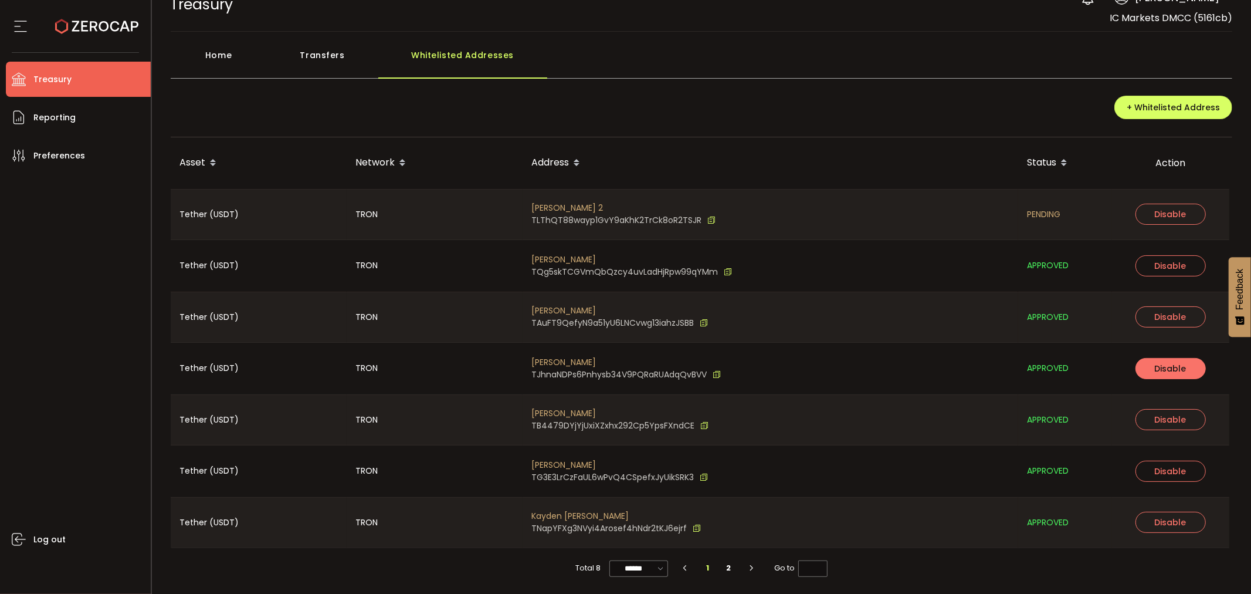
click at [1166, 366] on span "Disable" at bounding box center [1171, 369] width 32 height 12
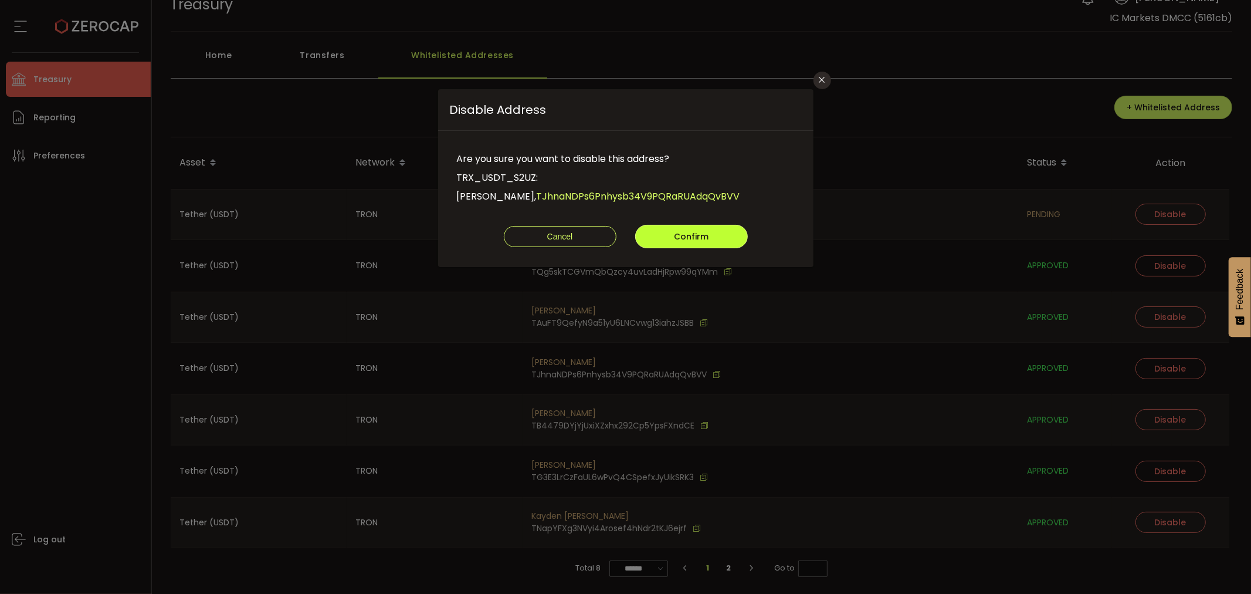
click at [695, 229] on button "Confirm" at bounding box center [691, 236] width 113 height 23
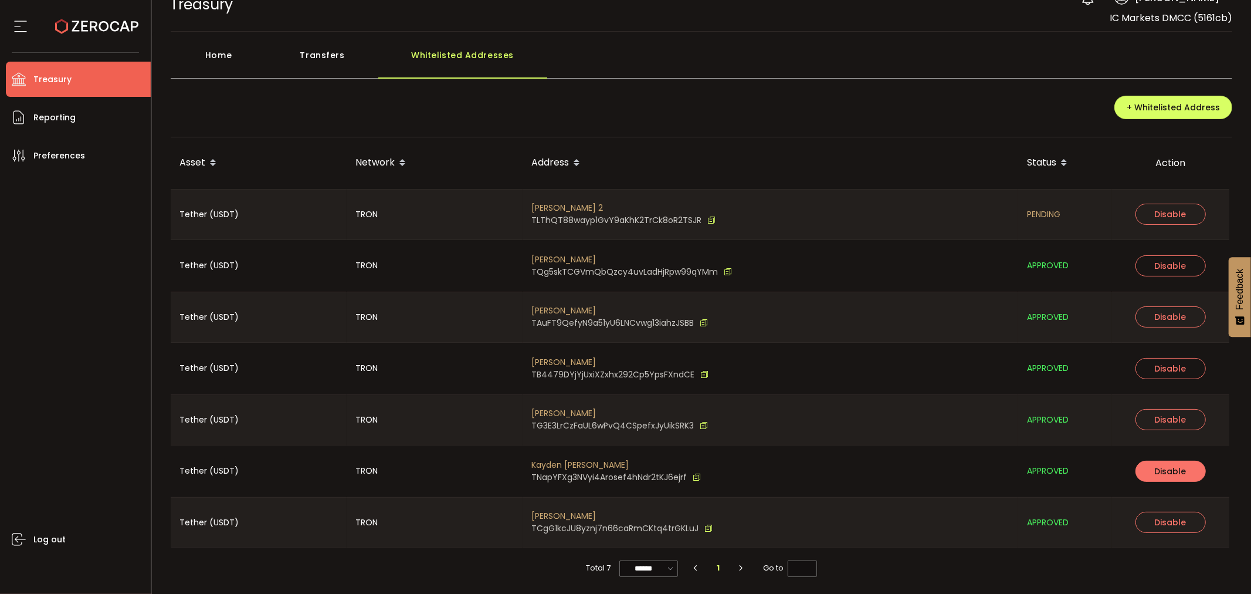
click at [1179, 470] on span "Disable" at bounding box center [1171, 471] width 32 height 12
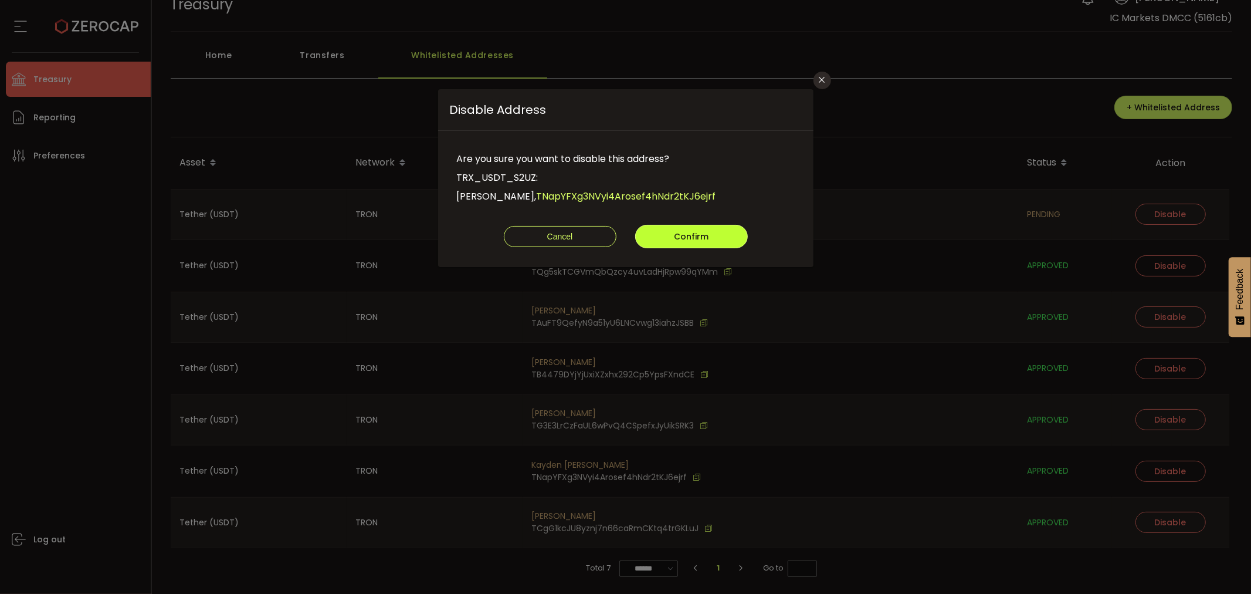
click at [708, 242] on button "Confirm" at bounding box center [691, 236] width 113 height 23
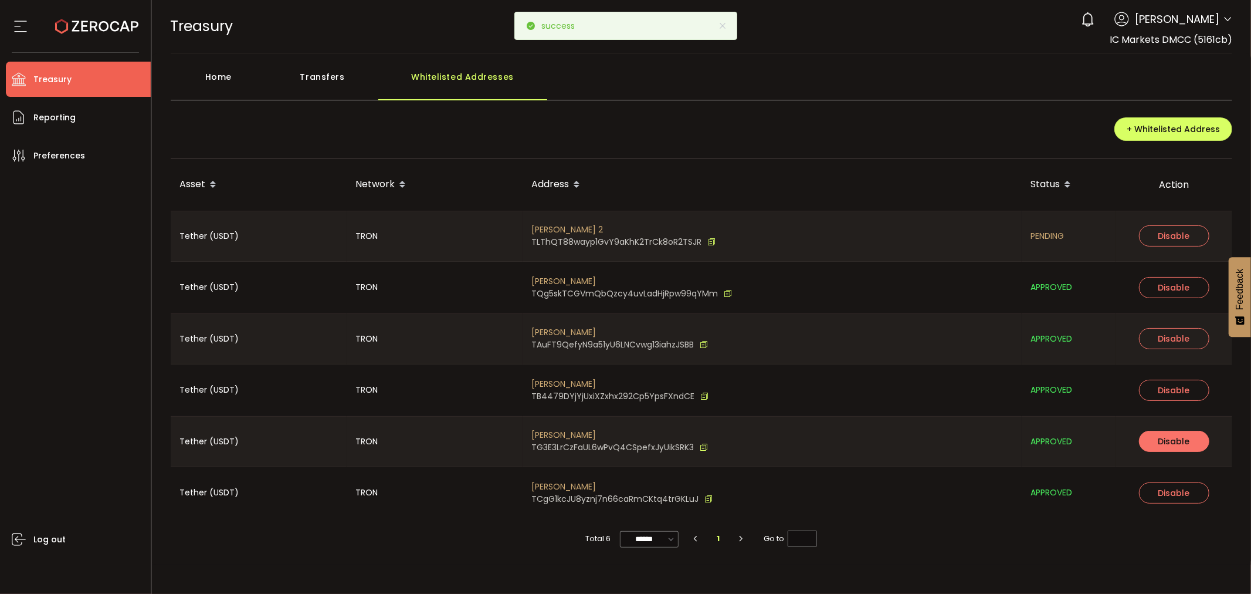
click at [1180, 441] on span "Disable" at bounding box center [1175, 441] width 32 height 12
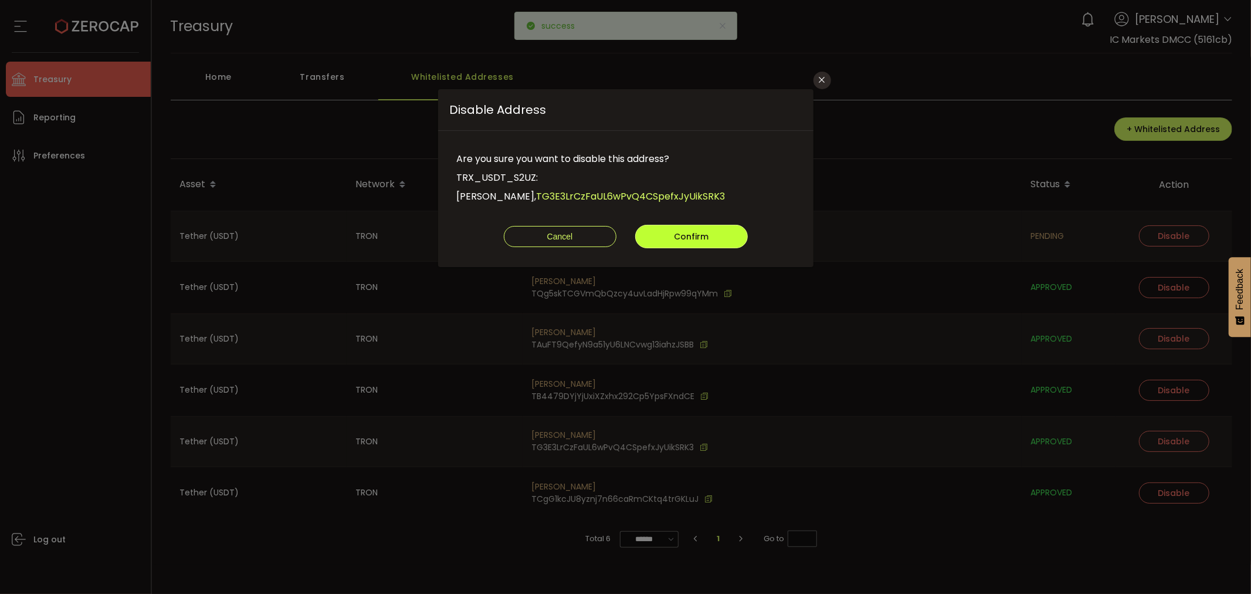
click at [687, 231] on span "Confirm" at bounding box center [691, 237] width 35 height 12
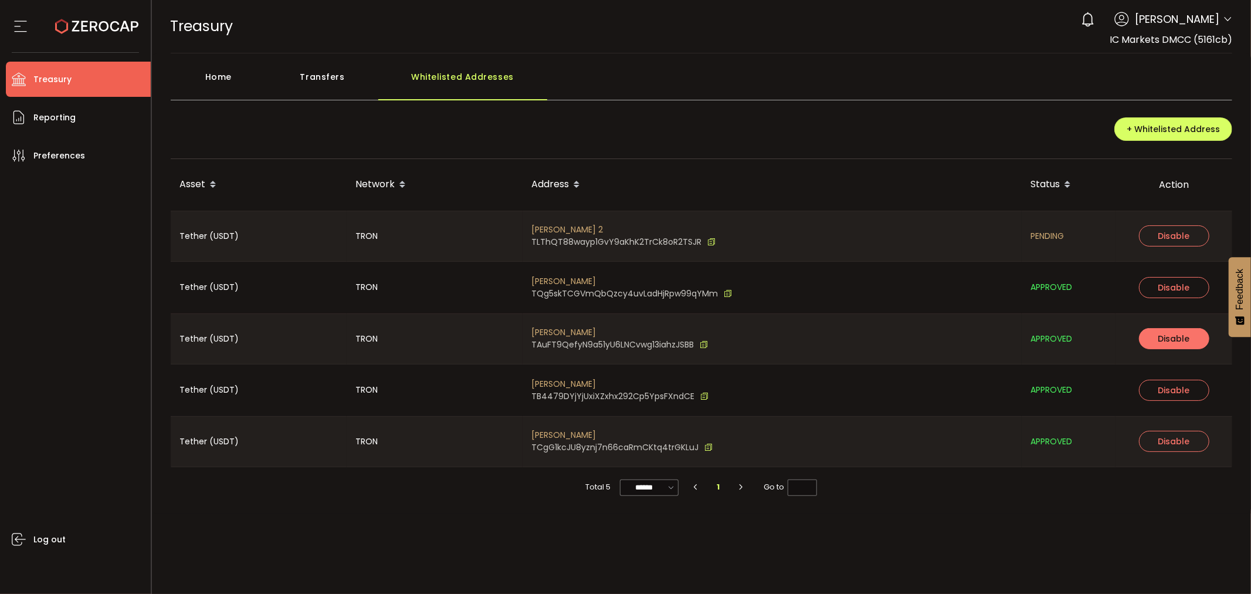
click at [1159, 339] on span "Disable" at bounding box center [1175, 339] width 32 height 12
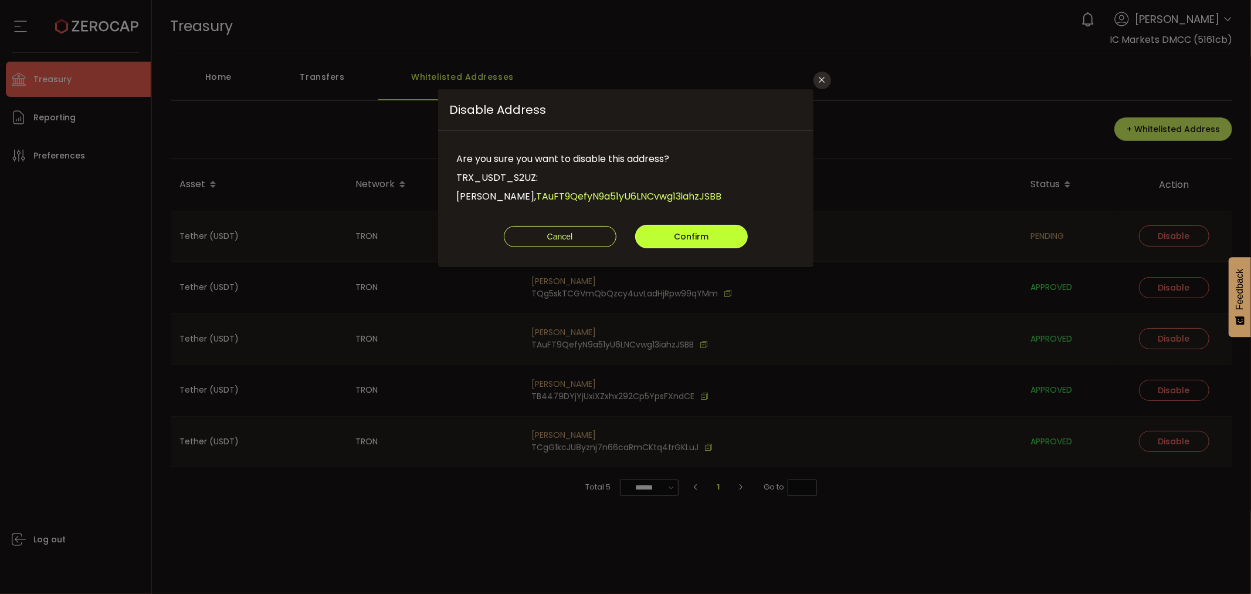
click at [709, 225] on button "Confirm" at bounding box center [691, 236] width 113 height 23
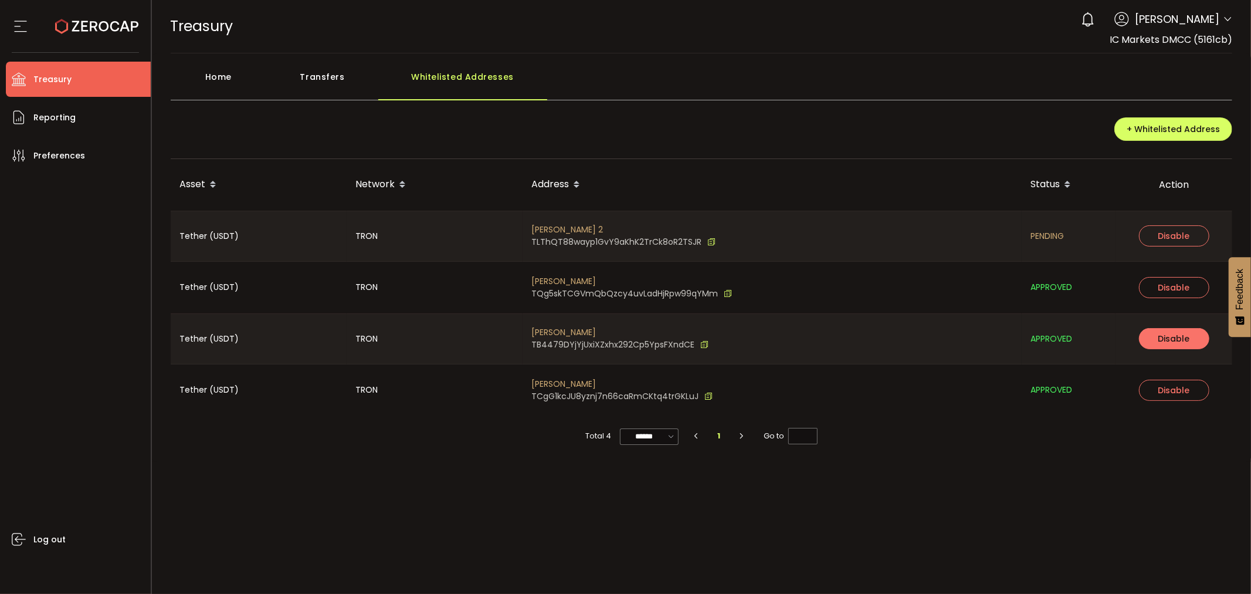
click at [1169, 336] on span "Disable" at bounding box center [1175, 339] width 32 height 12
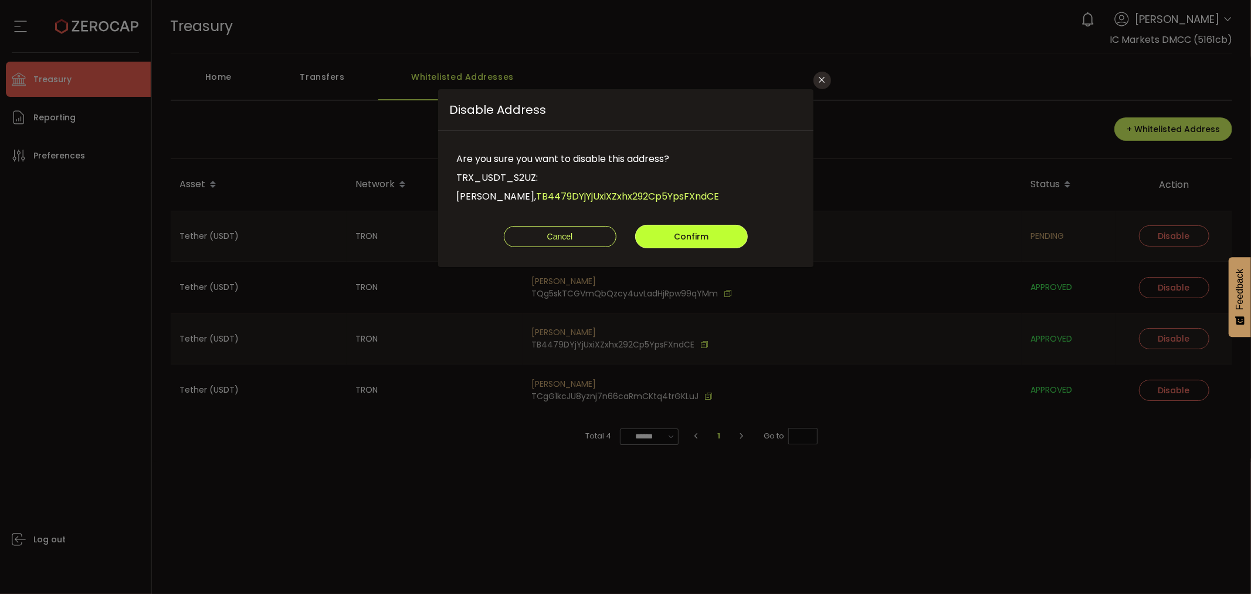
click at [664, 225] on button "Confirm" at bounding box center [691, 236] width 113 height 23
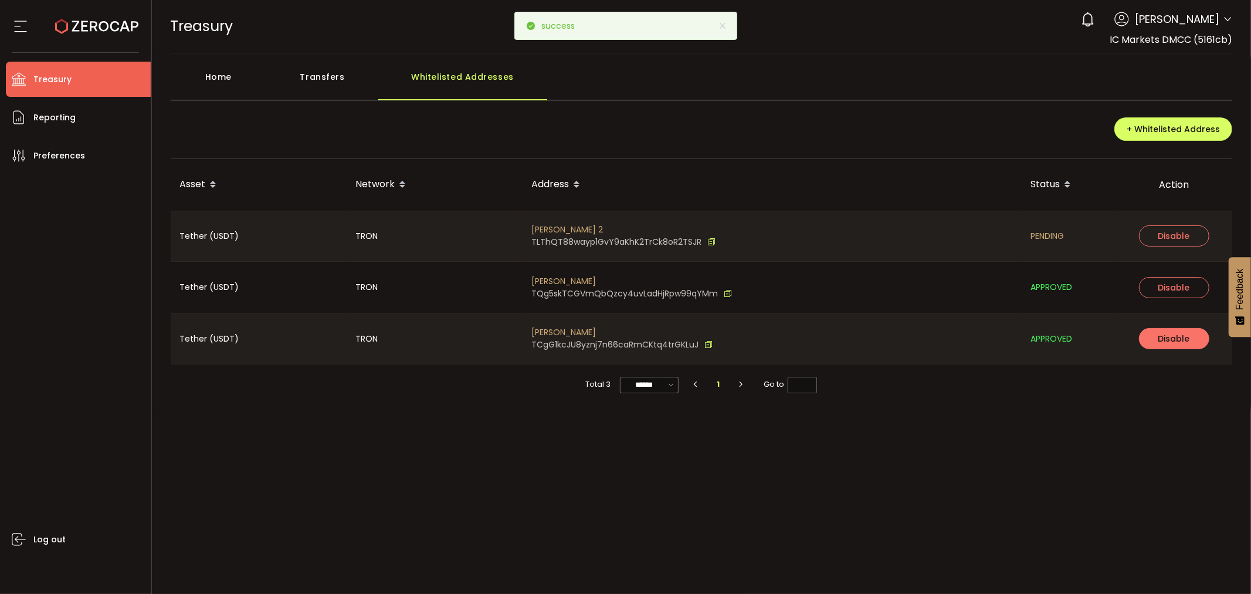
click at [1159, 336] on span "Disable" at bounding box center [1175, 339] width 32 height 12
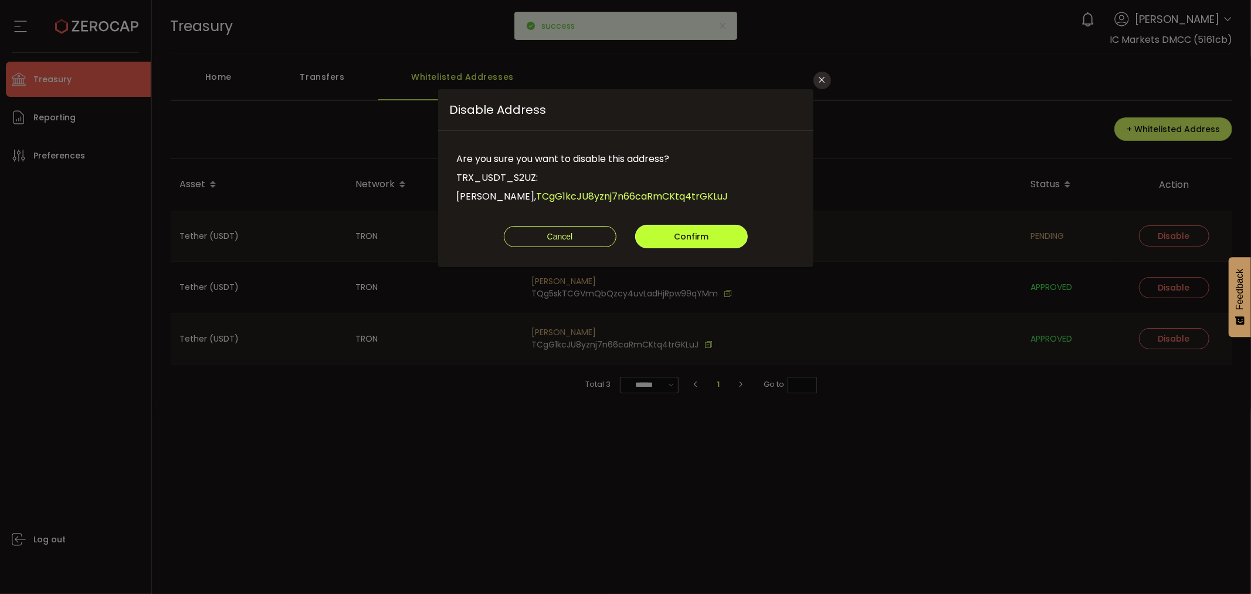
click at [685, 231] on span "Confirm" at bounding box center [691, 237] width 35 height 12
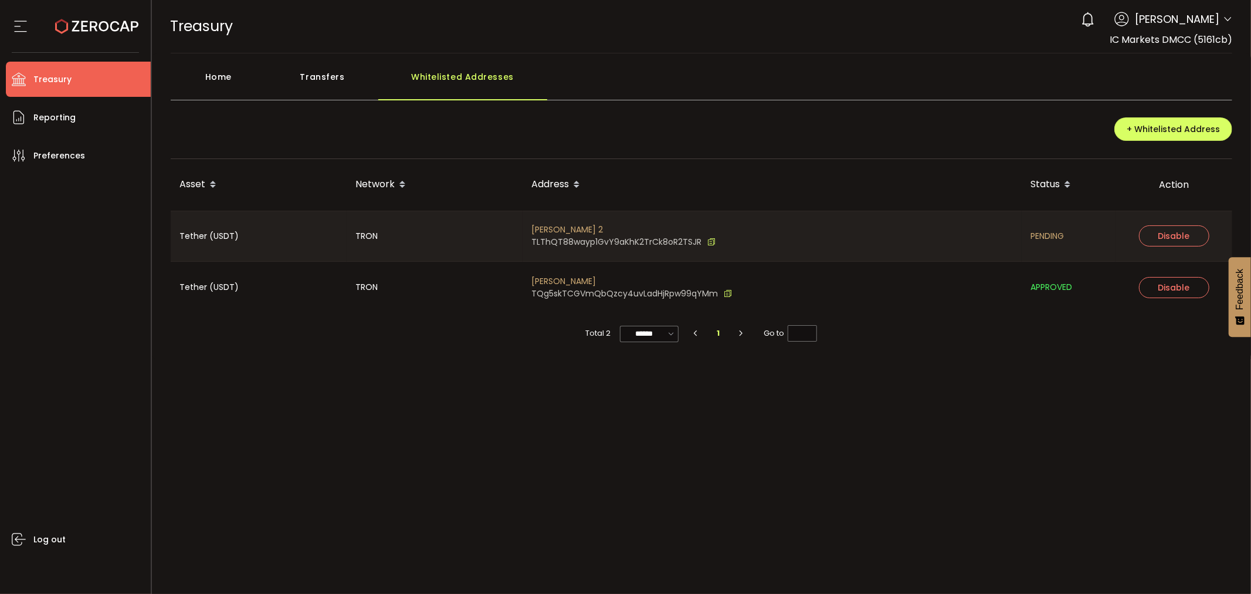
click at [1224, 19] on icon at bounding box center [1227, 19] width 9 height 9
click at [303, 76] on div "Transfers" at bounding box center [322, 82] width 111 height 35
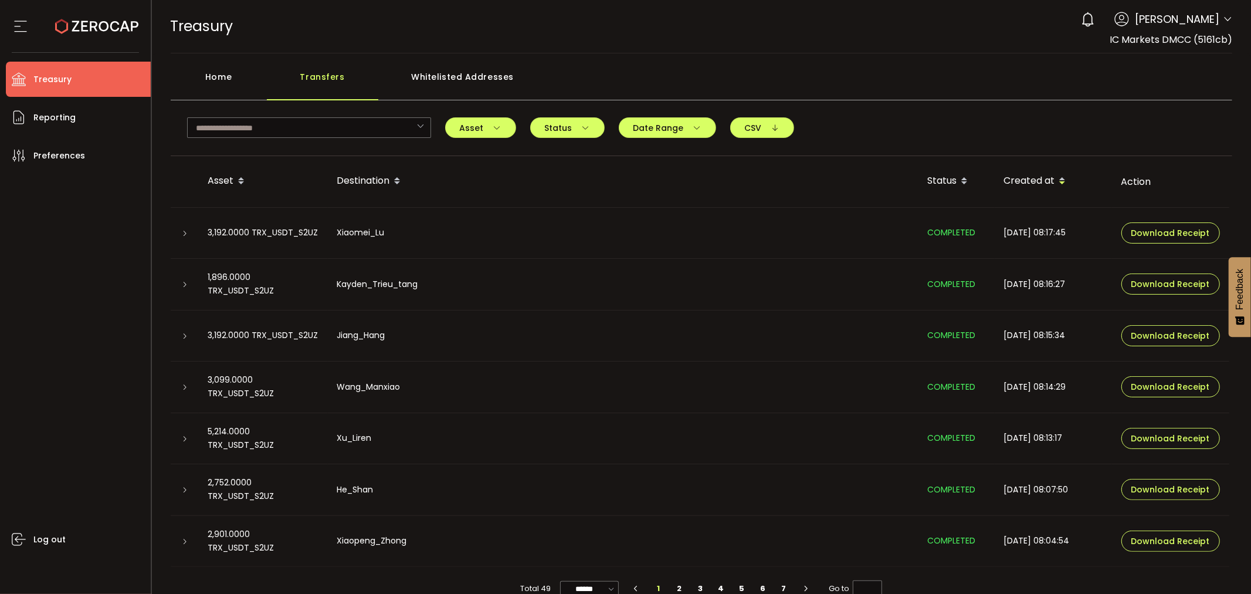
click at [232, 75] on div "Home" at bounding box center [219, 82] width 96 height 35
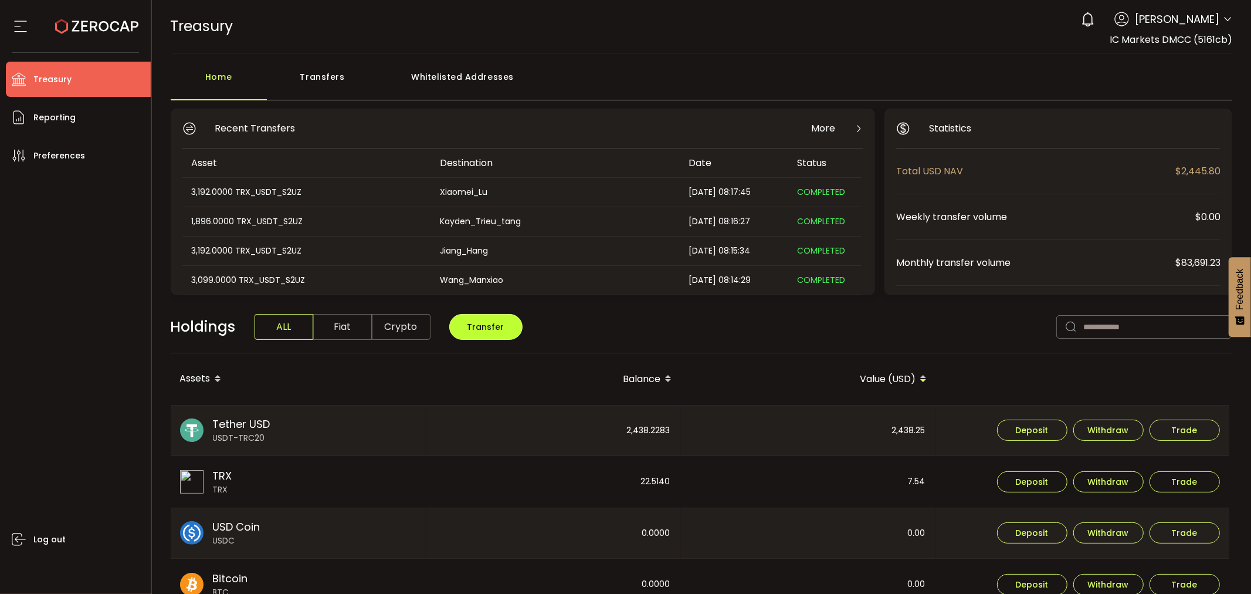
click at [483, 324] on span "Transfer" at bounding box center [486, 327] width 37 height 12
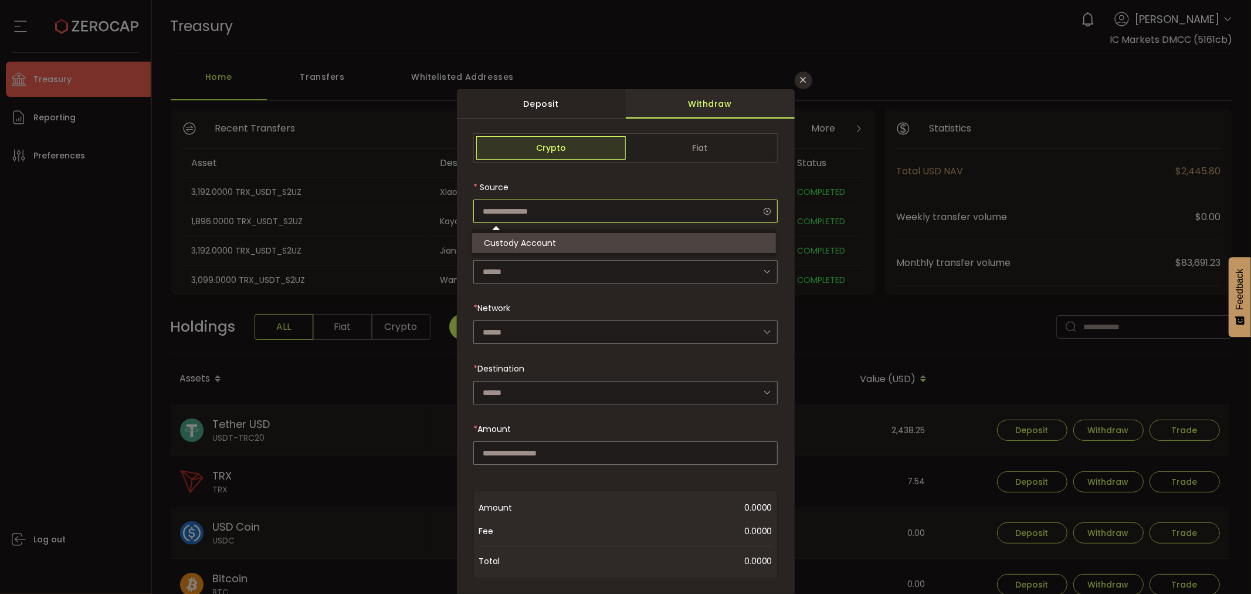
click at [513, 206] on input "dialog" at bounding box center [625, 210] width 304 height 23
click at [520, 239] on span "Custody Account" at bounding box center [520, 243] width 72 height 12
type input "**********"
click at [500, 270] on input "dialog" at bounding box center [625, 271] width 304 height 23
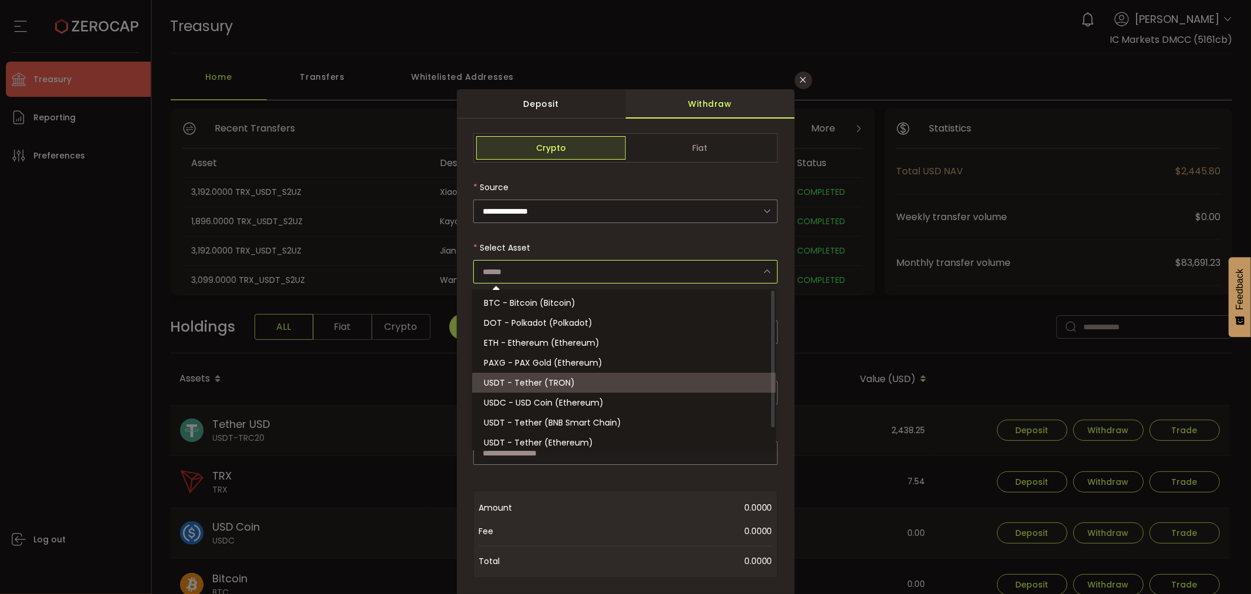
click at [543, 380] on span "USDT - Tether (TRON)" at bounding box center [529, 383] width 91 height 12
type input "**********"
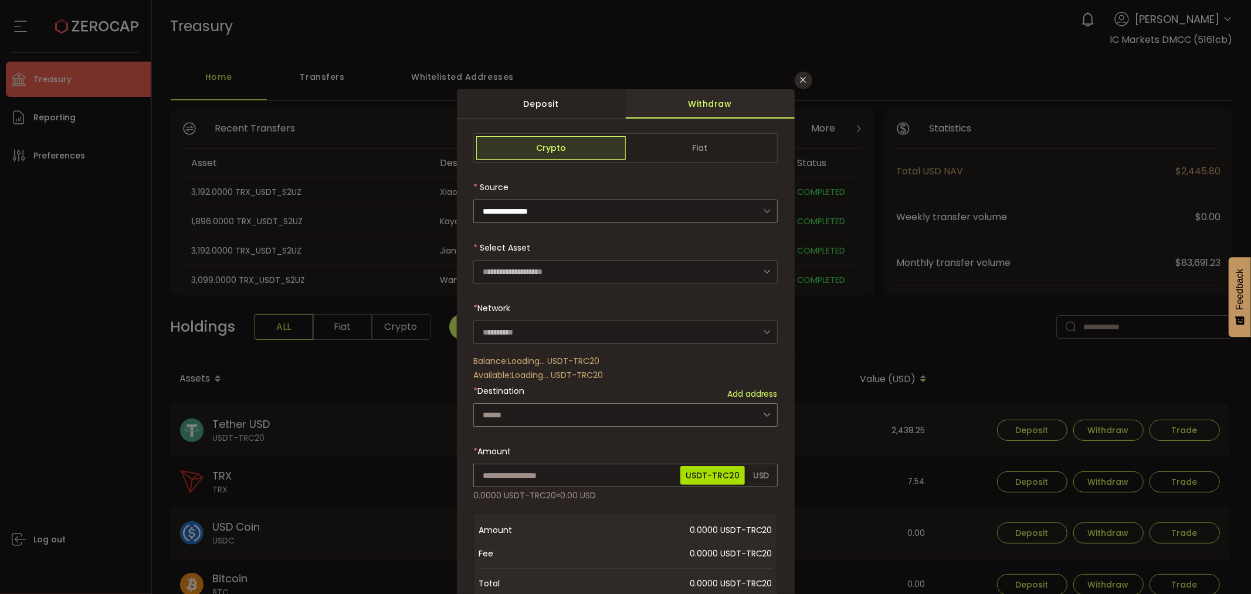
type input "****"
click at [749, 393] on span "Add new address" at bounding box center [743, 394] width 70 height 12
type input "**********"
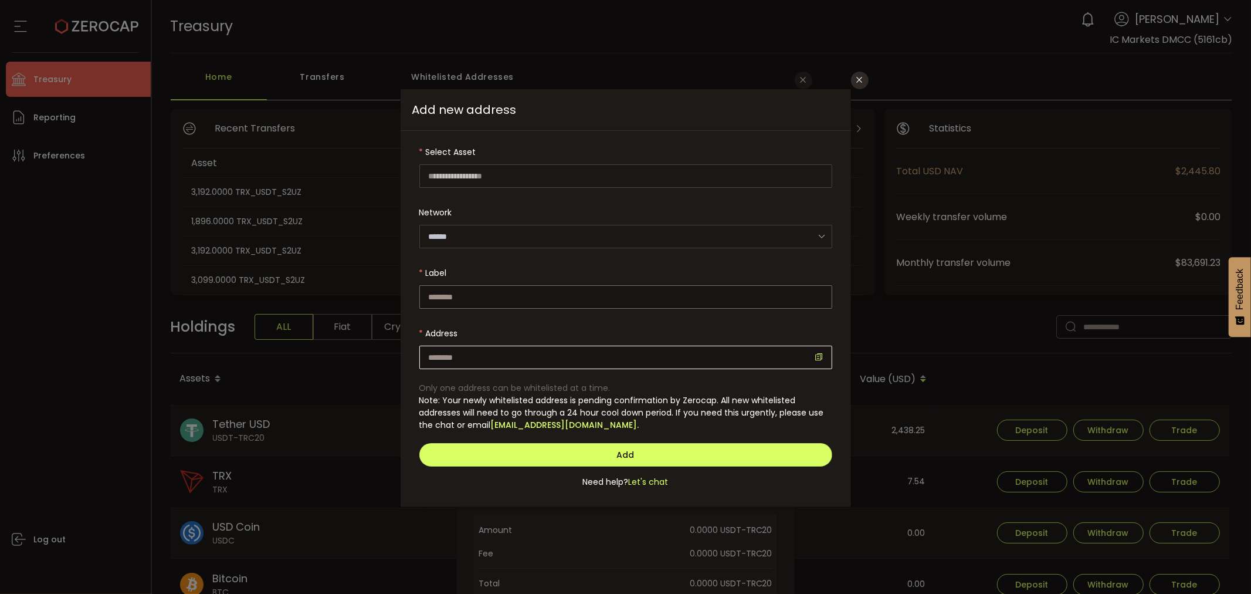
type input "**********"
type input "****"
click at [460, 353] on input "dialog" at bounding box center [625, 357] width 413 height 23
paste input "**********"
type input "**********"
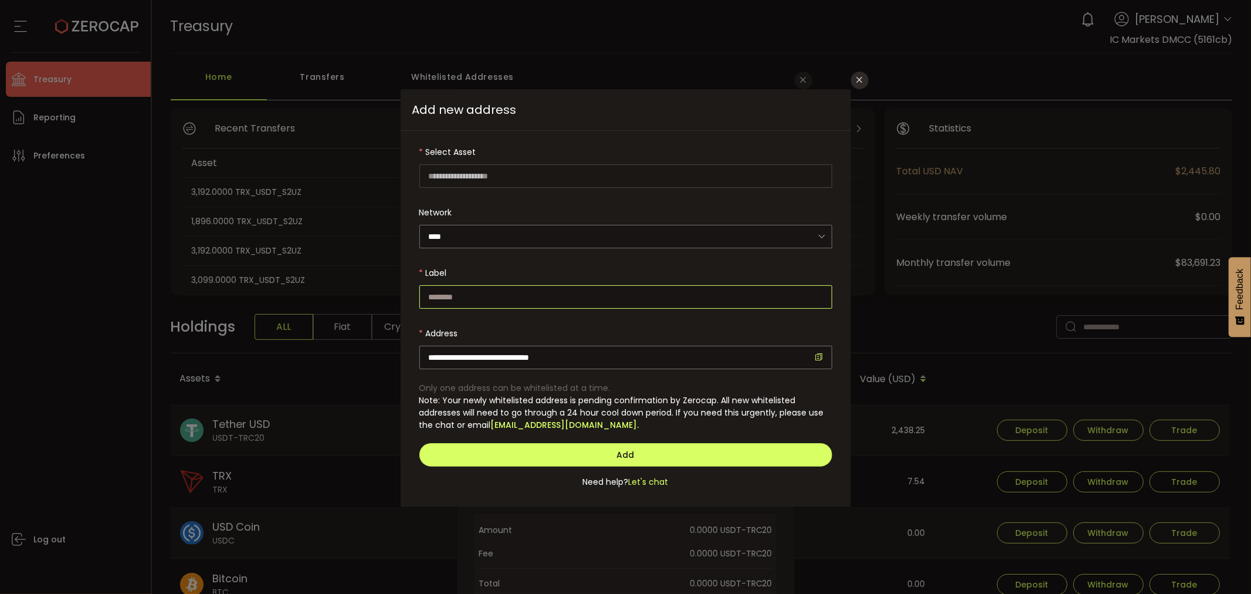
click at [452, 292] on input "dialog" at bounding box center [625, 296] width 413 height 23
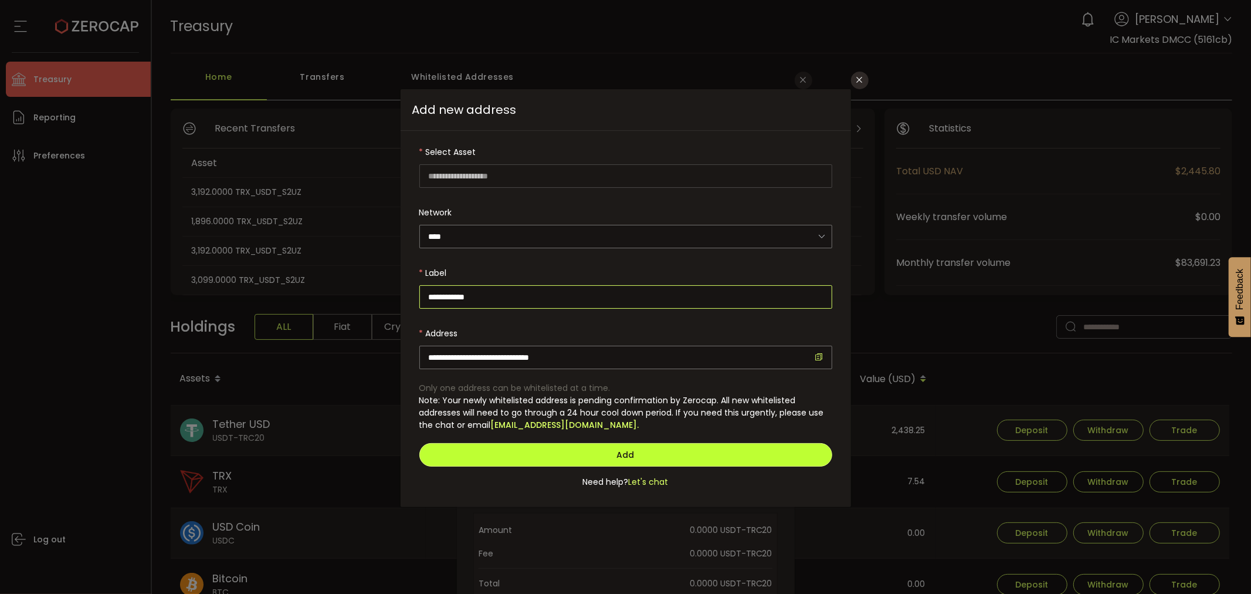
type input "**********"
click at [641, 447] on button "Add" at bounding box center [625, 454] width 413 height 23
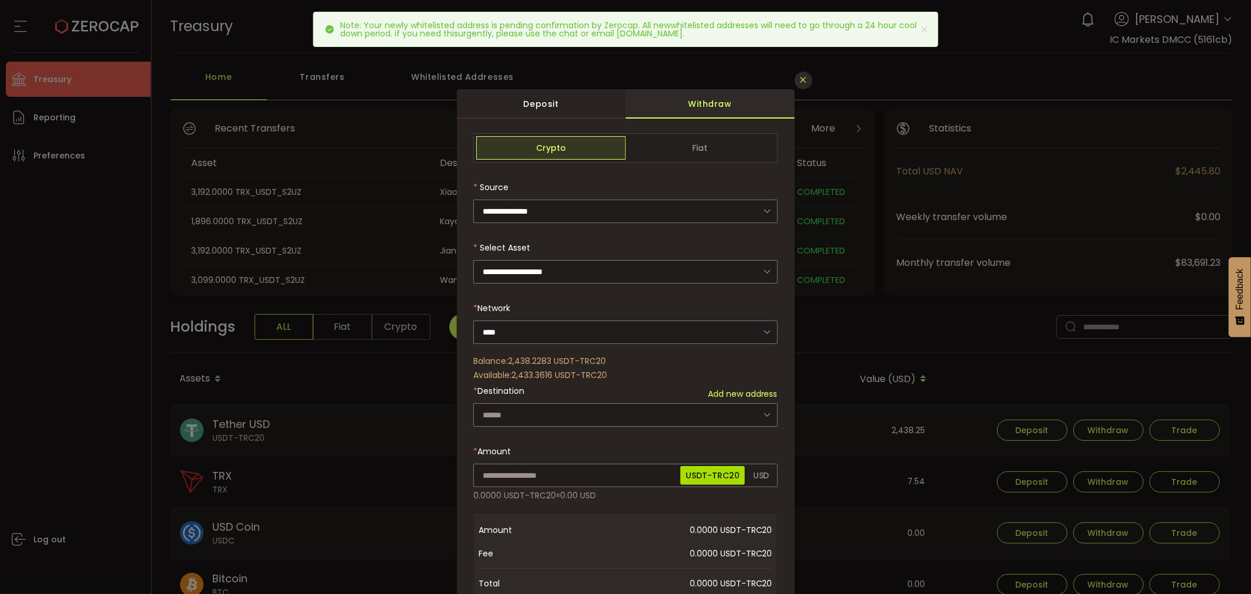
click at [805, 73] on button "Close" at bounding box center [804, 81] width 18 height 18
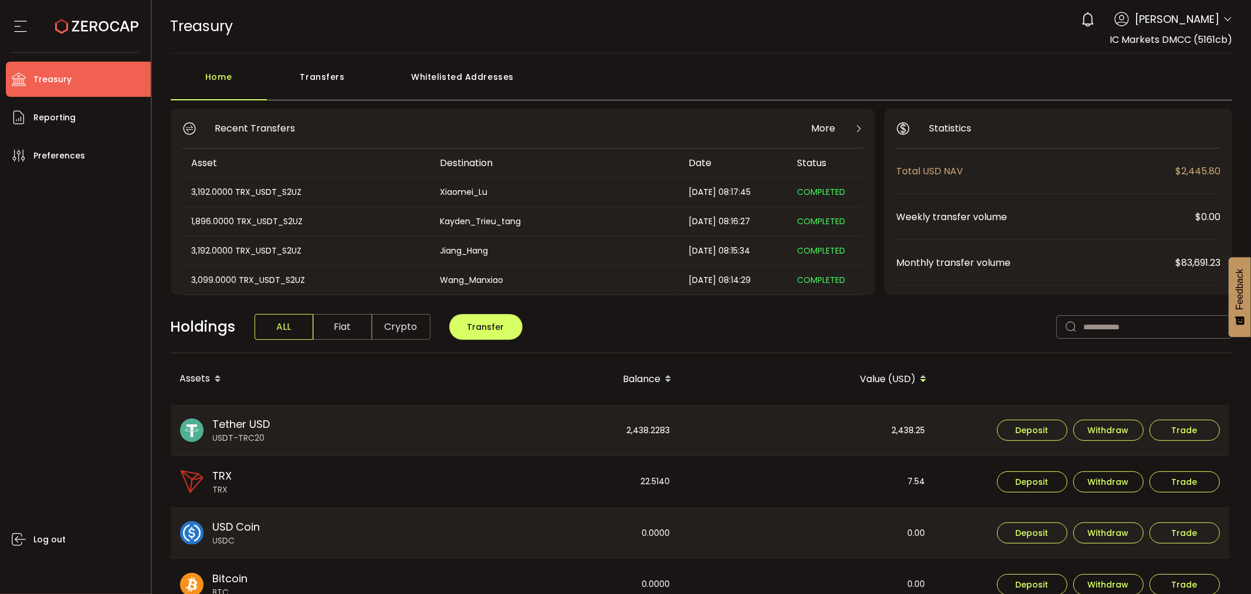
drag, startPoint x: 1105, startPoint y: 41, endPoint x: 1237, endPoint y: 38, distance: 131.4
click at [1237, 38] on header "PDF is being processed and will download to your computer TREASURY Buy Power $0…" at bounding box center [702, 26] width 1100 height 53
copy span "IC Markets DMCC (5161cb)"
